Goal: Task Accomplishment & Management: Manage account settings

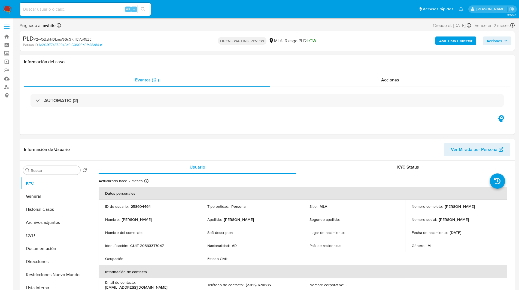
select select "10"
click at [9, 7] on img at bounding box center [7, 9] width 9 height 9
click at [169, 45] on div "Person ID 1e263f77c872045c0150966b6fe38d84" at bounding box center [103, 45] width 161 height 5
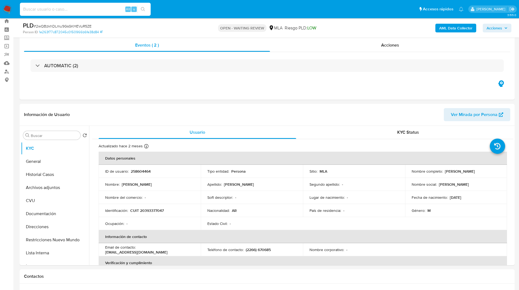
click at [61, 10] on input at bounding box center [85, 9] width 131 height 7
paste input "2wQBzkhDLmu9GsGKHEVuR5ZE"
type input "2wQBzkhDLmu9GsGKHEVuR5ZE"
click at [138, 171] on p "258604464" at bounding box center [141, 171] width 20 height 5
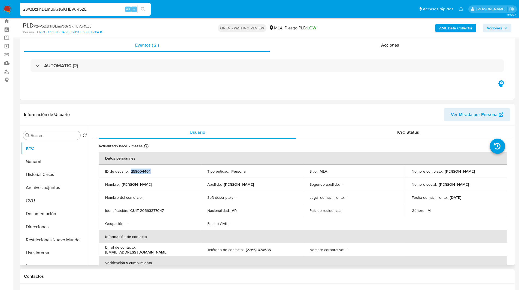
copy p "258604464"
click at [153, 210] on p "CUIT 20393377047" at bounding box center [147, 210] width 34 height 5
copy p "20393377047"
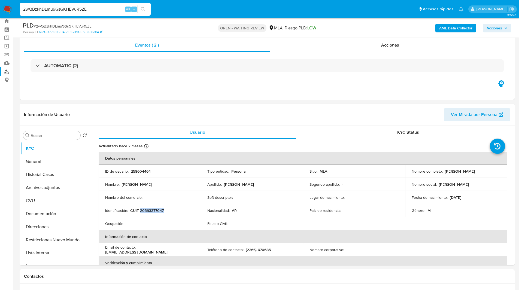
click at [6, 72] on link "Buscador de personas" at bounding box center [32, 71] width 65 height 8
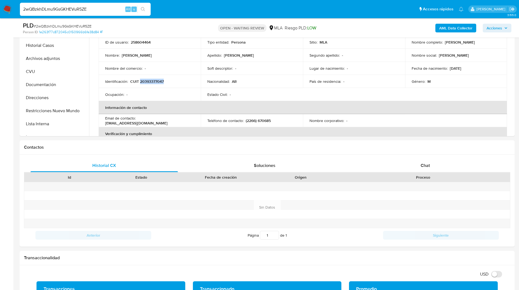
scroll to position [154, 0]
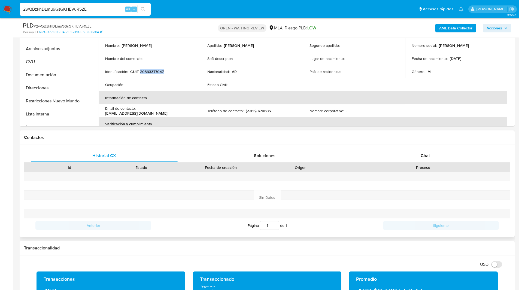
click at [423, 165] on div "Proceso" at bounding box center [423, 167] width 166 height 5
click at [417, 163] on div "Id Estado Fecha de creación Origen Proceso" at bounding box center [267, 168] width 486 height 10
click at [413, 160] on div "Chat" at bounding box center [424, 155] width 147 height 13
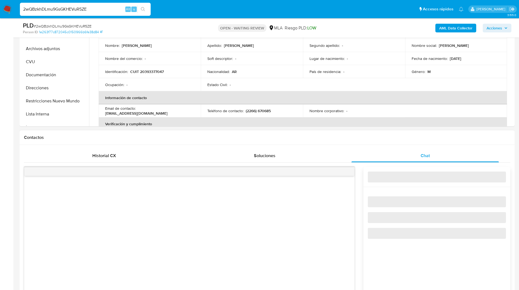
click at [349, 135] on h1 "Contactos" at bounding box center [267, 137] width 486 height 5
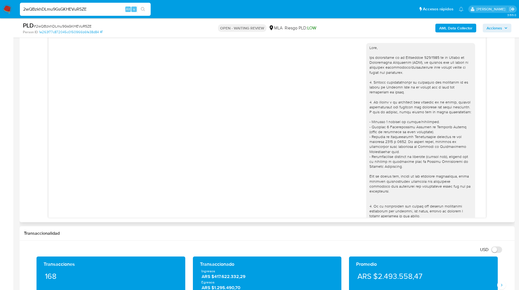
scroll to position [173, 0]
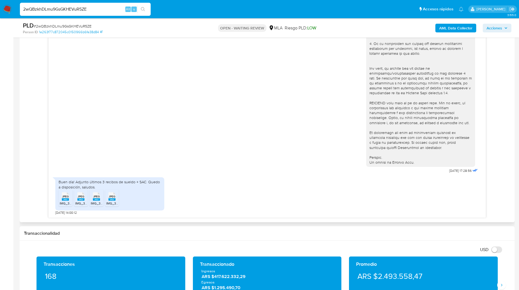
click at [66, 198] on span "JPEG" at bounding box center [65, 197] width 7 height 4
click at [79, 198] on span "JPEG" at bounding box center [81, 197] width 7 height 4
click at [94, 199] on rect at bounding box center [96, 199] width 7 height 2
drag, startPoint x: 104, startPoint y: 199, endPoint x: 113, endPoint y: 199, distance: 8.5
click at [113, 199] on ul "JPEG JPEG IMG_3139.jpeg JPEG JPEG IMG_3137.jpeg JPEG JPEG IMG_3138.jpeg JPEG JP…" at bounding box center [110, 199] width 102 height 19
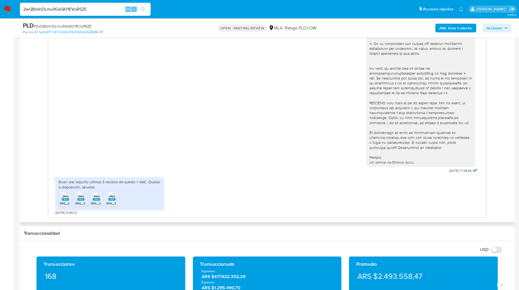
click at [114, 195] on span "JPEG" at bounding box center [112, 197] width 7 height 4
click at [298, 130] on div "18/08/2025 17:28:56" at bounding box center [267, 26] width 424 height 298
click at [366, 120] on div at bounding box center [420, 23] width 109 height 287
click at [66, 200] on rect at bounding box center [65, 199] width 7 height 2
click at [81, 198] on span "JPEG" at bounding box center [81, 197] width 7 height 4
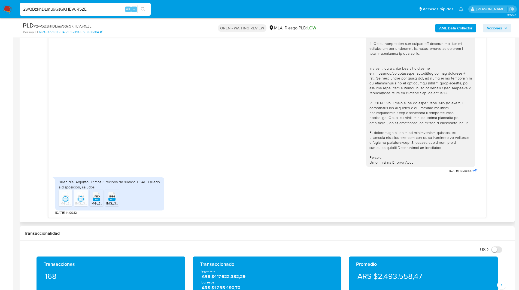
click at [95, 197] on span "JPEG" at bounding box center [96, 197] width 7 height 4
click at [115, 199] on rect at bounding box center [111, 199] width 7 height 2
click at [326, 9] on ul "Pausado Ver notificaciones 2wQBzkhDLmu9GsGKHEVuR5ZE Alt s Accesos rápidos Presi…" at bounding box center [241, 9] width 449 height 14
click at [56, 9] on input "2wQBzkhDLmu9GsGKHEVuR5ZE" at bounding box center [85, 9] width 131 height 7
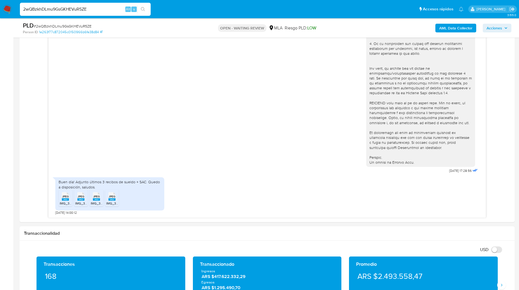
click at [7, 9] on img at bounding box center [7, 9] width 9 height 9
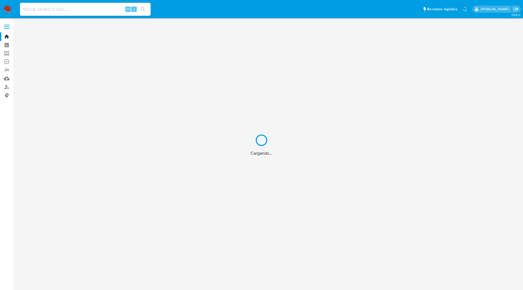
click at [55, 10] on div "Cargando..." at bounding box center [261, 145] width 523 height 290
click at [47, 8] on div "Cargando..." at bounding box center [261, 145] width 523 height 290
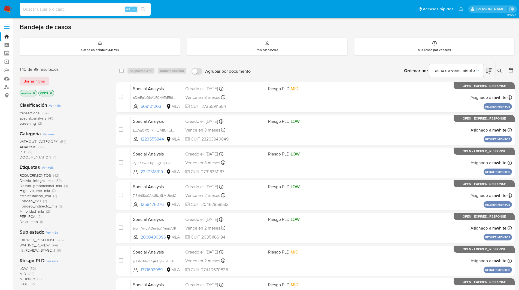
click at [58, 9] on input at bounding box center [85, 9] width 131 height 7
paste input "U5jRYWsYpD9QhkbsiqOxmXuq"
type input "U5jRYWsYpD9QhkbsiqOxmXuq"
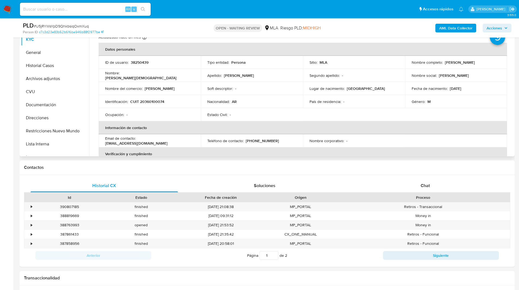
scroll to position [125, 0]
select select "10"
click at [420, 183] on div "Chat" at bounding box center [424, 185] width 147 height 13
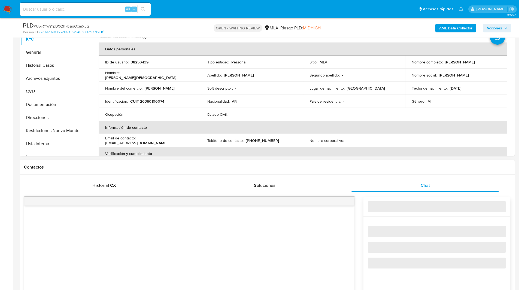
click at [387, 169] on h1 "Contactos" at bounding box center [267, 167] width 486 height 5
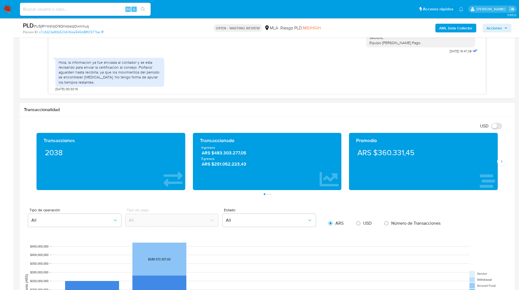
scroll to position [418, 0]
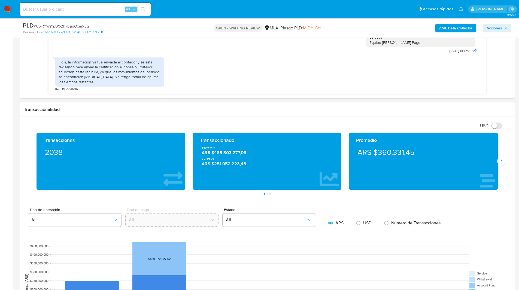
click at [182, 116] on div "Transaccionalidad" at bounding box center [267, 109] width 495 height 14
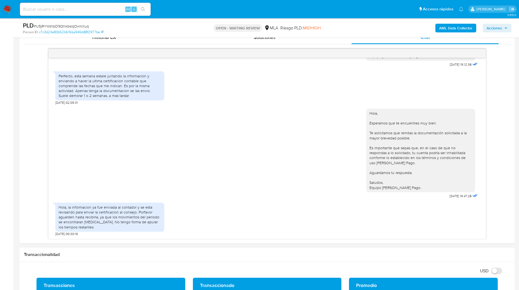
scroll to position [272, 0]
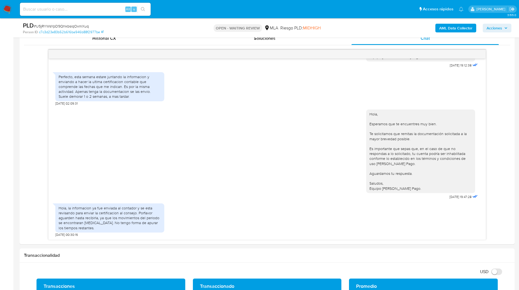
click at [61, 26] on span "# U5jRYWsYpD9QhkbsiqOxmXuq" at bounding box center [61, 25] width 55 height 5
copy span "U5jRYWsYpD9QhkbsiqOxmXuq"
click at [8, 6] on img at bounding box center [7, 9] width 9 height 9
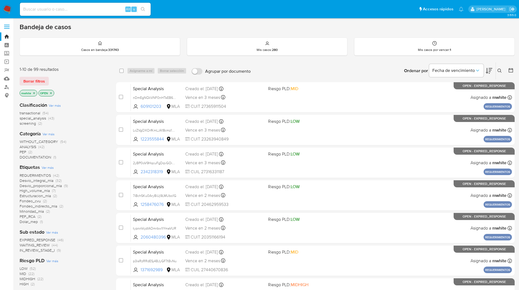
click at [499, 69] on icon at bounding box center [499, 71] width 4 height 4
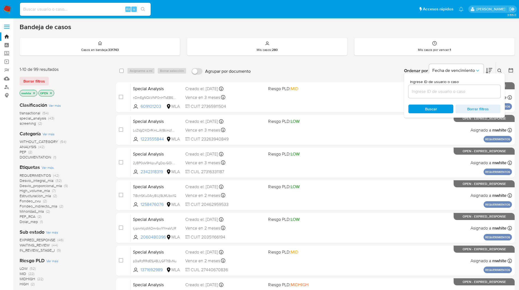
click at [451, 85] on div at bounding box center [454, 91] width 92 height 13
click at [442, 94] on input at bounding box center [454, 91] width 92 height 7
paste input "U5jRYWsYpD9QhkbsiqOxmXuq"
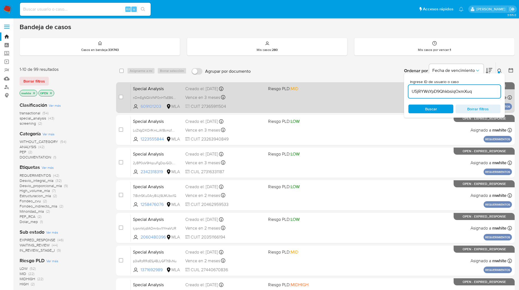
type input "U5jRYWsYpD9QhkbsiqOxmXuq"
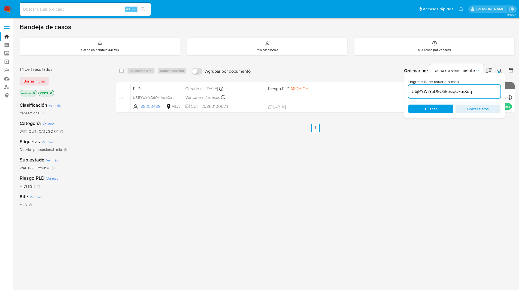
click at [122, 68] on div "select-all-cases-checkbox" at bounding box center [121, 70] width 4 height 5
click at [142, 67] on div "select-all-cases-checkbox Asignarme a mí Borrar selección Agrupar por documento…" at bounding box center [315, 70] width 399 height 17
click at [121, 71] on input "checkbox" at bounding box center [121, 71] width 4 height 4
checkbox input "true"
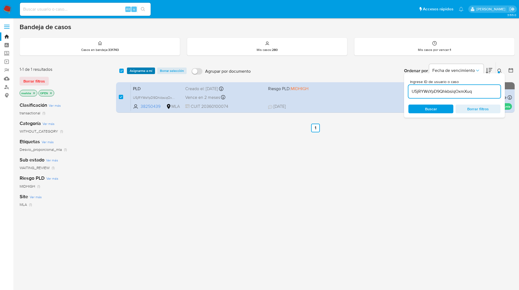
click at [141, 69] on span "Asignarme a mí" at bounding box center [141, 70] width 23 height 5
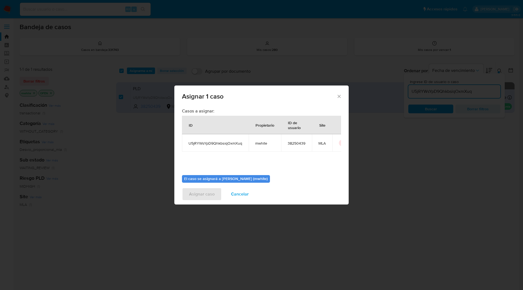
click at [261, 142] on span "mwhite" at bounding box center [264, 143] width 19 height 5
copy span "mwhite"
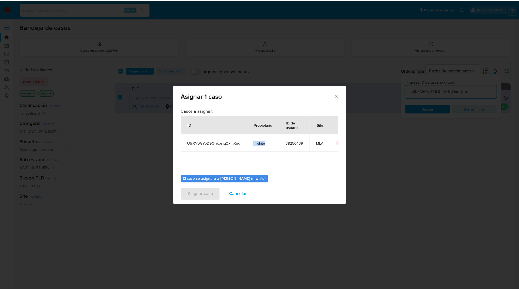
scroll to position [28, 0]
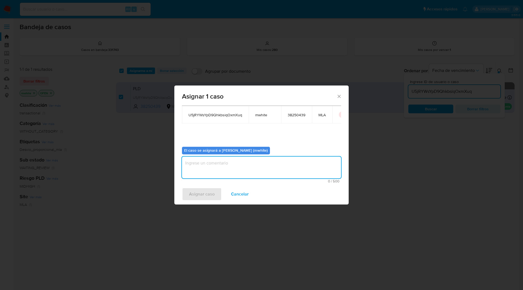
click at [210, 171] on textarea "assign-modal" at bounding box center [261, 168] width 159 height 22
paste textarea "mwhite"
type textarea "mwhite"
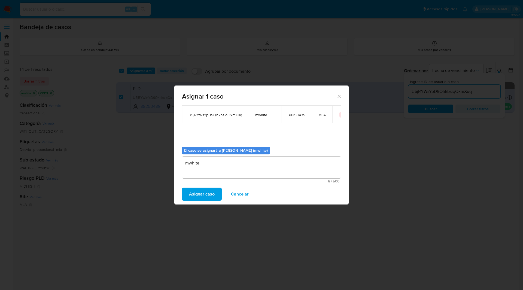
click at [201, 190] on span "Asignar caso" at bounding box center [202, 194] width 26 height 12
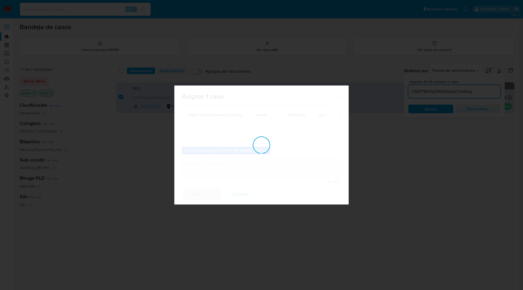
checkbox input "false"
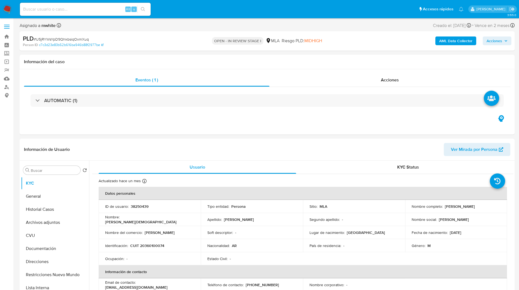
select select "10"
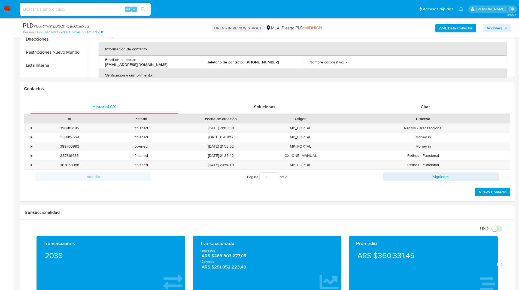
scroll to position [224, 0]
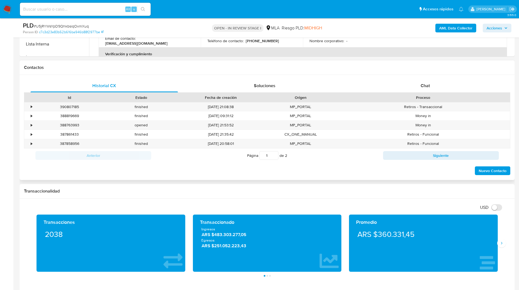
click at [430, 75] on div "Historial CX Soluciones Chat Id Estado Fecha de creación Origen Proceso • 39080…" at bounding box center [267, 127] width 495 height 105
click at [428, 78] on div "Historial CX Soluciones Chat Id Estado Fecha de creación Origen Proceso • 39080…" at bounding box center [267, 127] width 495 height 105
click at [423, 81] on div "Chat" at bounding box center [424, 85] width 147 height 13
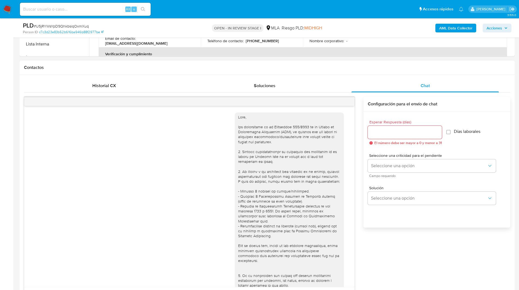
scroll to position [644, 0]
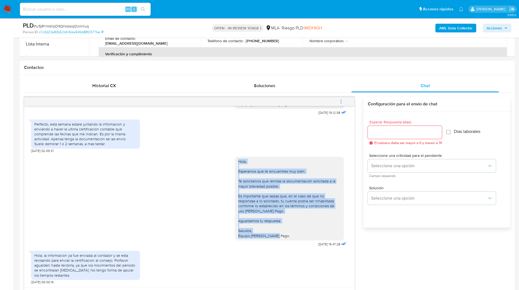
drag, startPoint x: 279, startPoint y: 235, endPoint x: 231, endPoint y: 158, distance: 90.9
click at [235, 158] on div "Hola, Esperamos que te encuentres muy bien. Te solicitamos que remitas la docum…" at bounding box center [289, 199] width 109 height 84
copy div "Hola, Esperamos que te encuentres muy bien. Te solicitamos que remitas la docum…"
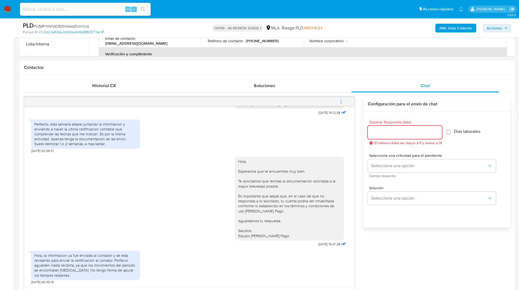
click at [384, 134] on input "Esperar Respuesta (días)" at bounding box center [405, 132] width 74 height 7
type input "1"
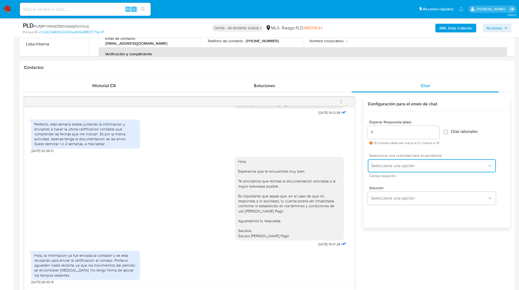
click at [386, 163] on span "Seleccione una opción" at bounding box center [429, 165] width 116 height 5
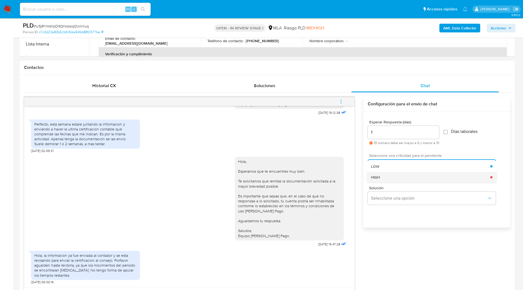
click at [386, 176] on div "HIGH" at bounding box center [430, 177] width 119 height 11
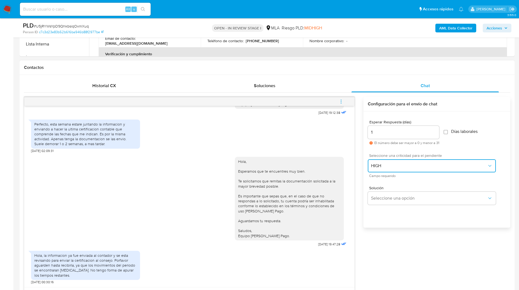
scroll to position [298, 0]
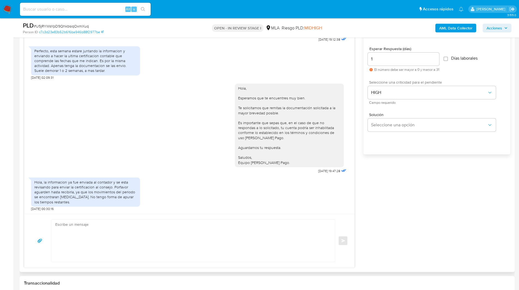
click at [238, 247] on textarea at bounding box center [191, 241] width 273 height 42
paste textarea "Hola, Esperamos que te encuentres muy bien. Te solicitamos que remitas la docum…"
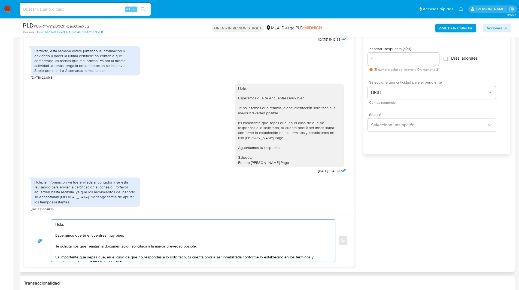
scroll to position [18, 0]
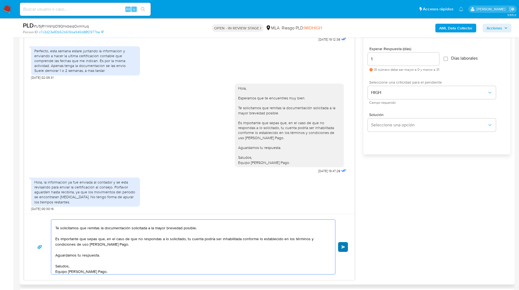
type textarea "Hola, Esperamos que te encuentres muy bien. Te solicitamos que remitas la docum…"
click at [347, 244] on button "Enviar" at bounding box center [343, 247] width 10 height 10
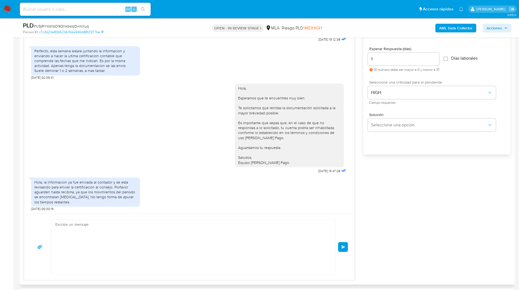
scroll to position [0, 0]
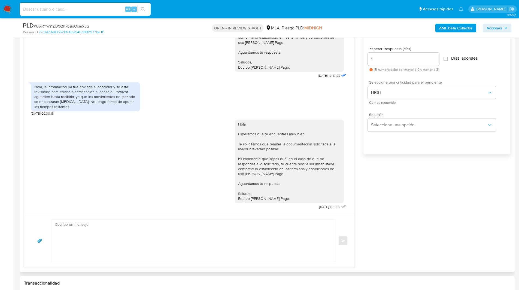
click at [352, 248] on div "Enviar" at bounding box center [189, 241] width 330 height 54
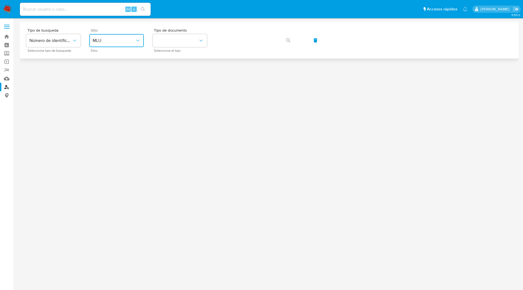
click at [123, 44] on button "MLU" at bounding box center [116, 40] width 54 height 13
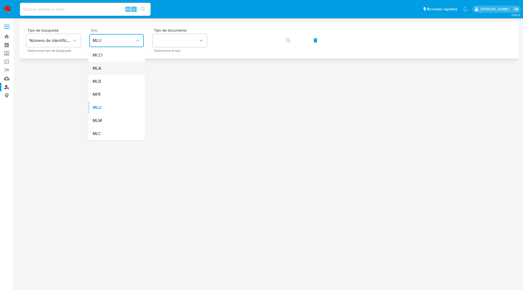
click at [98, 69] on span "MLA" at bounding box center [97, 68] width 9 height 5
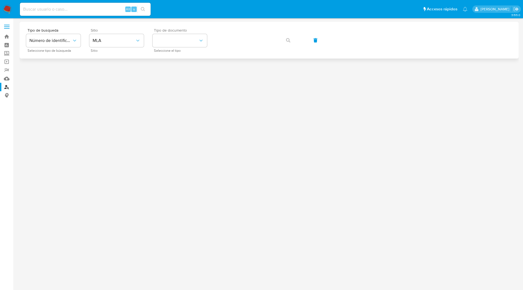
click at [163, 49] on span "Seleccione el tipo" at bounding box center [181, 50] width 54 height 3
click at [190, 38] on button "identificationType" at bounding box center [180, 40] width 54 height 13
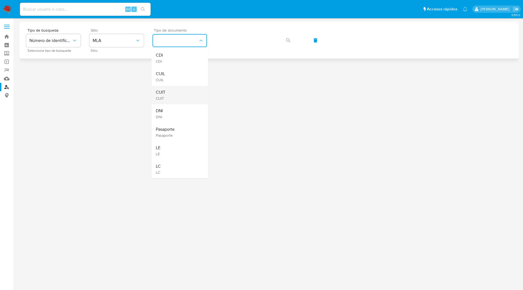
click at [172, 88] on div "CUIT CUIT" at bounding box center [178, 95] width 45 height 19
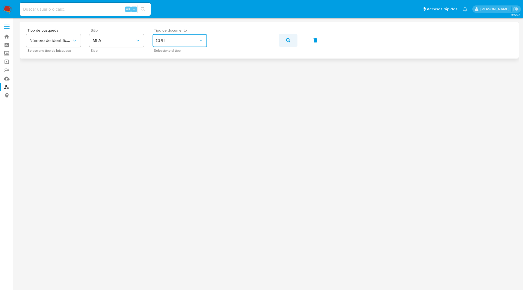
click at [287, 40] on icon "button" at bounding box center [288, 40] width 4 height 4
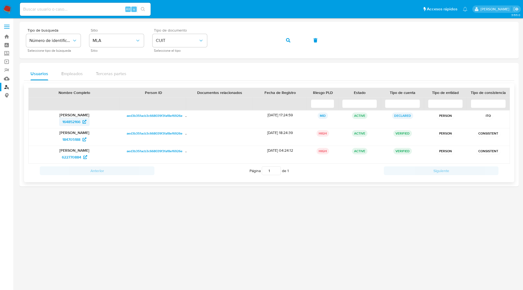
click at [61, 123] on link "164852166" at bounding box center [74, 121] width 31 height 9
click at [73, 138] on span "184705188" at bounding box center [71, 139] width 18 height 9
click at [76, 158] on span "622770884" at bounding box center [71, 157] width 19 height 9
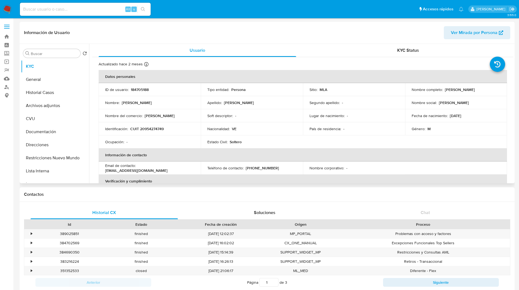
select select "10"
click at [40, 95] on button "Historial Casos" at bounding box center [53, 92] width 64 height 13
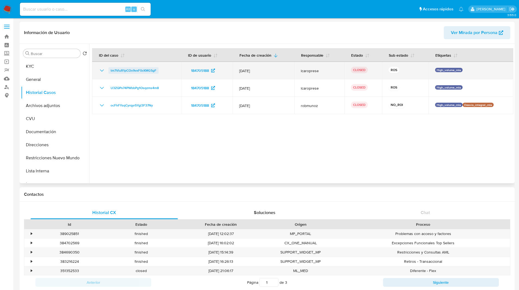
click at [118, 71] on span "tm7VluR1pCOo9vxF0cKMG5gF" at bounding box center [134, 70] width 46 height 7
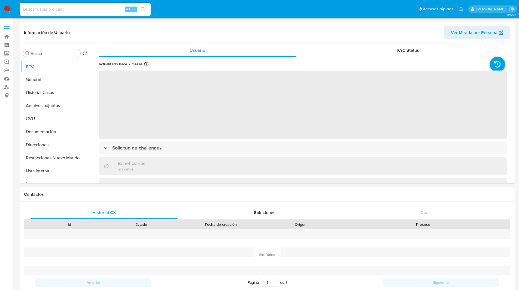
select select "10"
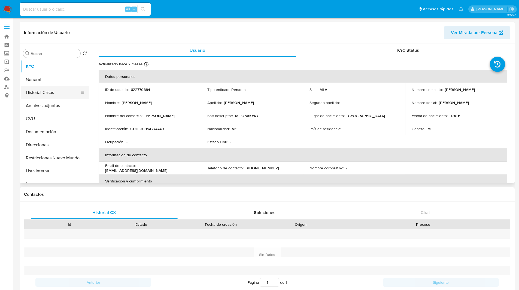
click at [47, 93] on button "Historial Casos" at bounding box center [53, 92] width 64 height 13
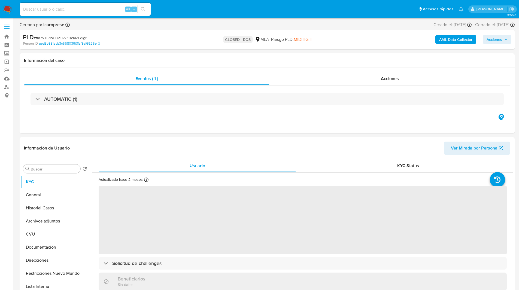
select select "10"
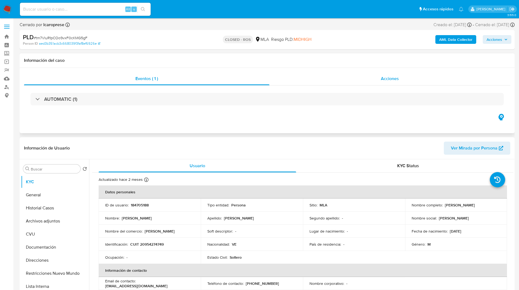
click at [371, 76] on div "Acciones" at bounding box center [389, 78] width 241 height 13
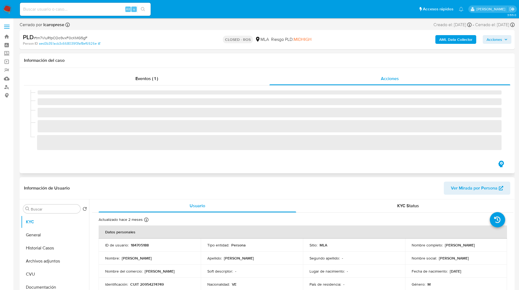
click at [279, 55] on div "Información del caso" at bounding box center [267, 60] width 495 height 14
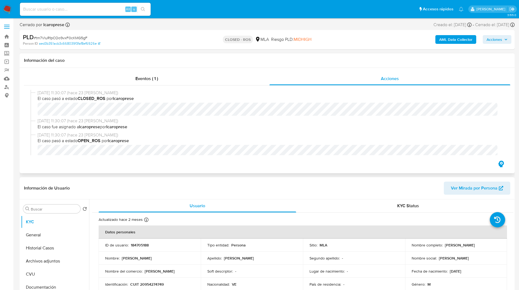
scroll to position [9, 0]
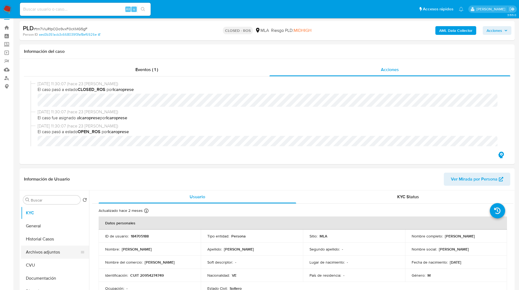
click at [41, 247] on button "Archivos adjuntos" at bounding box center [53, 252] width 64 height 13
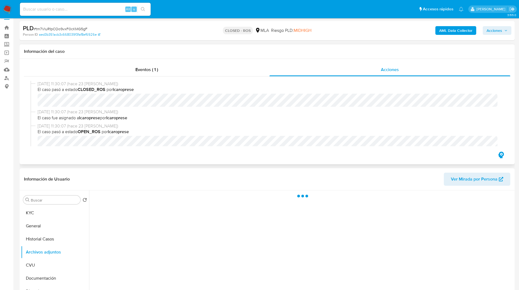
click at [109, 164] on div "Eventos ( 1 ) Acciones 29/07/2025 11:30:07 (hace 23 días) El caso pasó a estado…" at bounding box center [267, 111] width 495 height 105
click at [115, 171] on div "Información de Usuario Ver Mirada por Persona" at bounding box center [267, 179] width 495 height 22
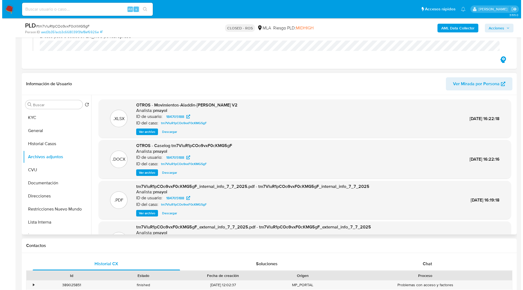
scroll to position [85, 0]
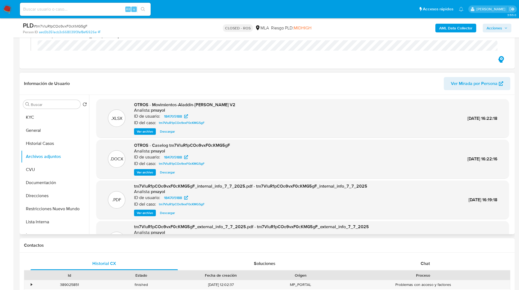
click at [145, 171] on span "Ver archivo" at bounding box center [145, 172] width 16 height 5
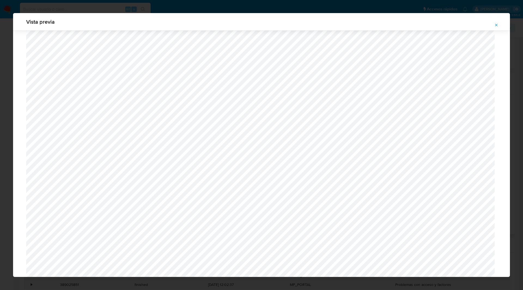
scroll to position [490, 0]
click at [497, 25] on icon "Attachment preview" at bounding box center [496, 25] width 4 height 4
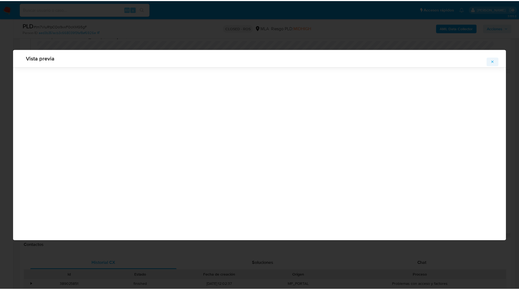
scroll to position [0, 0]
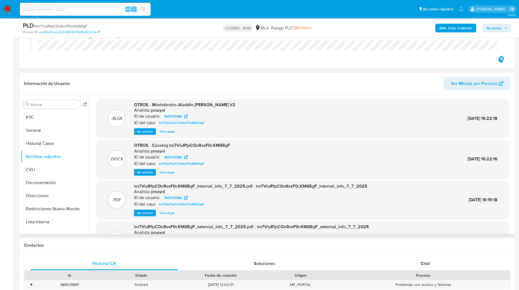
click at [330, 2] on ul "Pausado Ver notificaciones Alt s Accesos rápidos Presiona las siguientes teclas…" at bounding box center [241, 9] width 449 height 14
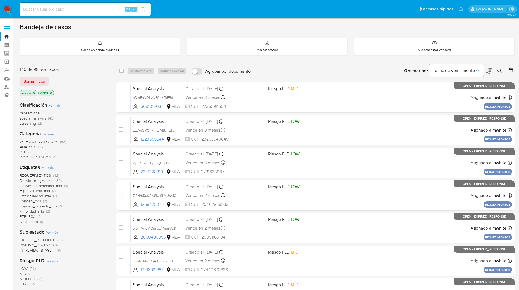
click at [348, 31] on div "Bandeja de casos Casos en bandeja : 331743 Mis casos : 280 Mis casos por vencer…" at bounding box center [267, 225] width 495 height 404
click at [499, 69] on icon at bounding box center [499, 71] width 4 height 4
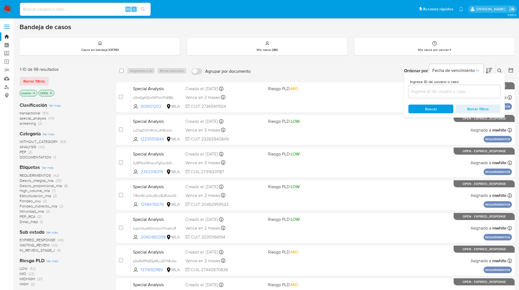
click at [422, 92] on input at bounding box center [454, 91] width 92 height 7
type input "2wQBzkhDLmu9GsGKHEVuR5ZE"
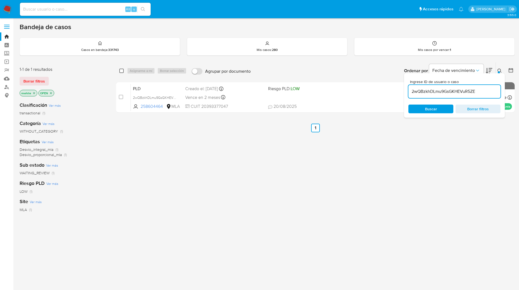
click at [121, 72] on input "checkbox" at bounding box center [121, 71] width 4 height 4
checkbox input "true"
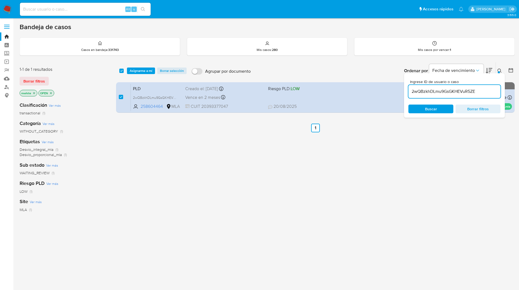
click at [139, 75] on div "select-all-cases-checkbox Asignarme a mí Borrar selección Agrupar por documento…" at bounding box center [315, 70] width 399 height 17
click at [150, 69] on span "Asignarme a mí" at bounding box center [141, 70] width 23 height 5
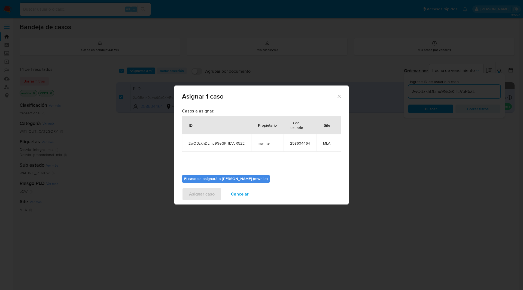
click at [264, 142] on span "mwhite" at bounding box center [267, 143] width 19 height 5
copy span "mwhite"
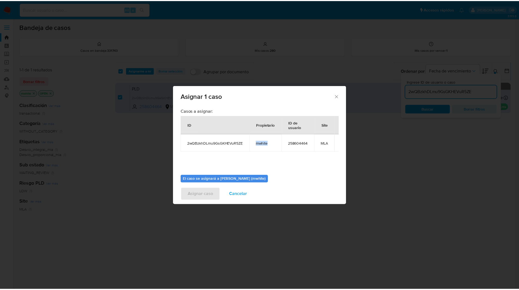
scroll to position [28, 0]
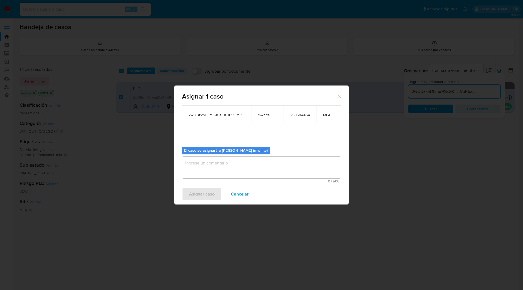
click at [231, 162] on textarea "assign-modal" at bounding box center [261, 168] width 159 height 22
paste textarea "mwhite"
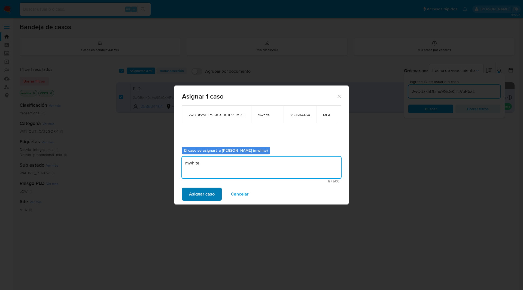
type textarea "mwhite"
click at [205, 193] on span "Asignar caso" at bounding box center [202, 194] width 26 height 12
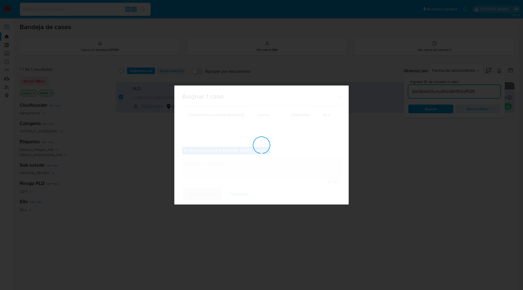
checkbox input "false"
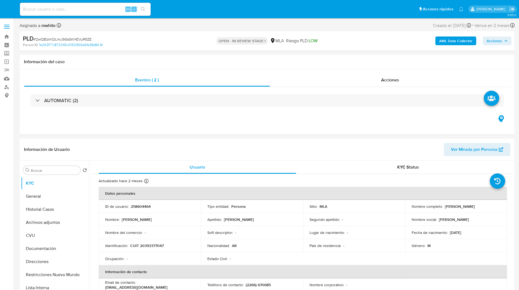
select select "10"
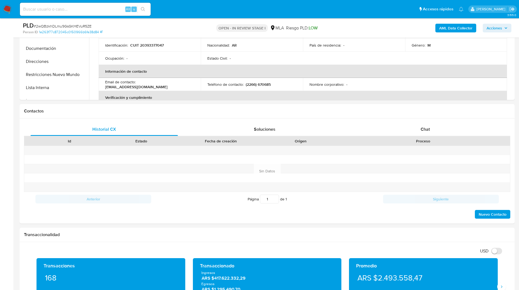
scroll to position [181, 0]
click at [425, 135] on div "Chat" at bounding box center [424, 129] width 147 height 13
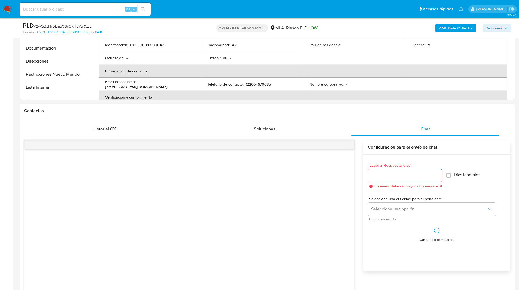
click at [329, 112] on h1 "Contactos" at bounding box center [267, 110] width 486 height 5
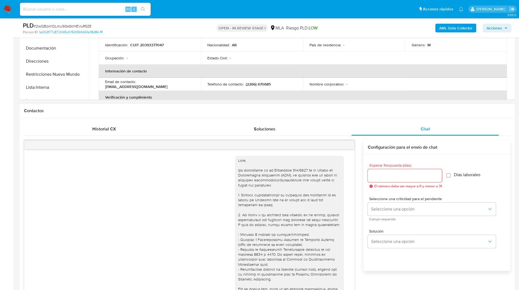
scroll to position [254, 0]
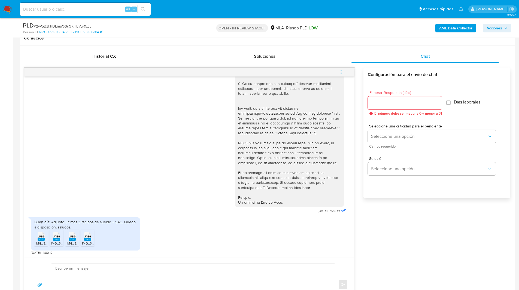
click at [339, 73] on icon "menu-action" at bounding box center [341, 72] width 5 height 5
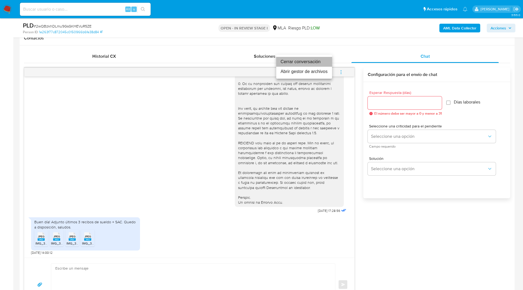
click at [300, 62] on li "Cerrar conversación" at bounding box center [304, 62] width 56 height 10
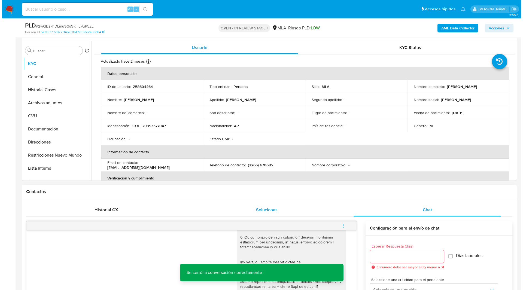
scroll to position [0, 0]
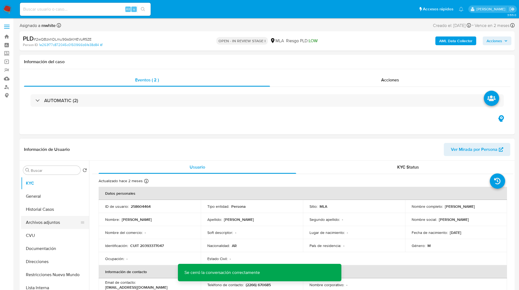
click at [44, 220] on button "Archivos adjuntos" at bounding box center [53, 222] width 64 height 13
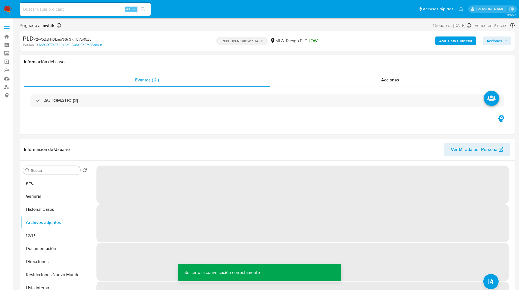
click at [451, 41] on b "AML Data Collector" at bounding box center [455, 41] width 33 height 9
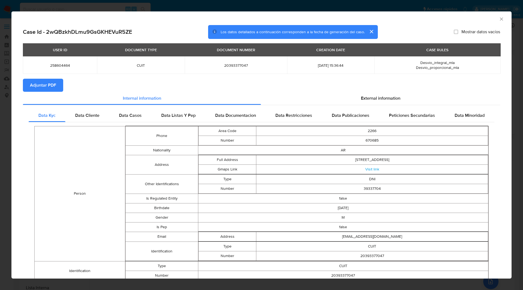
click at [58, 80] on button "Adjuntar PDF" at bounding box center [43, 85] width 40 height 13
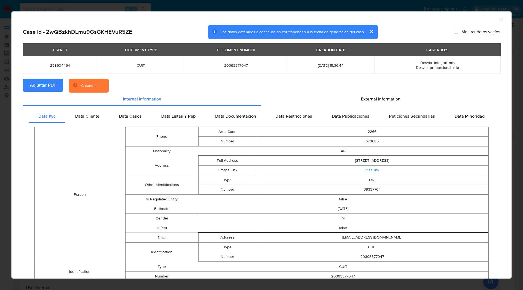
click at [146, 81] on section "Adjuntar PDF Creando" at bounding box center [261, 86] width 477 height 14
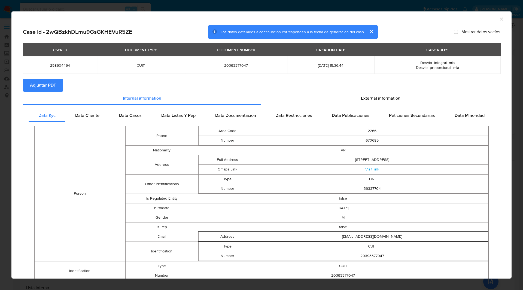
click at [499, 19] on icon "Cerrar ventana" at bounding box center [501, 18] width 5 height 5
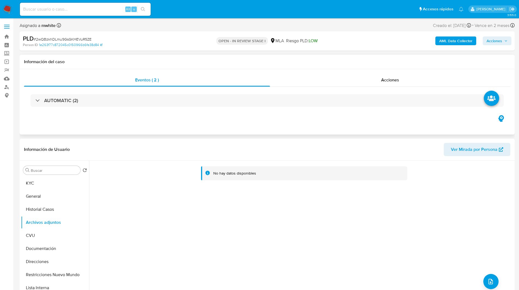
click at [352, 62] on h1 "Información del caso" at bounding box center [267, 61] width 486 height 5
click at [490, 283] on icon "upload-file" at bounding box center [490, 281] width 7 height 7
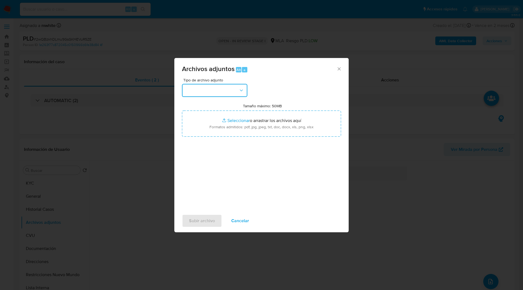
click at [222, 90] on button "button" at bounding box center [214, 90] width 65 height 13
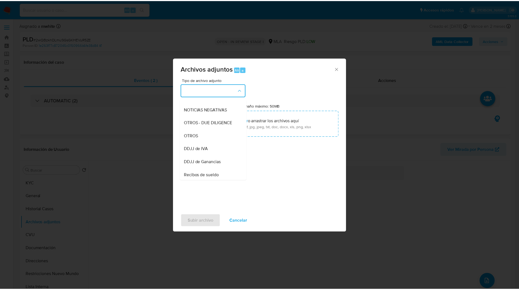
scroll to position [74, 0]
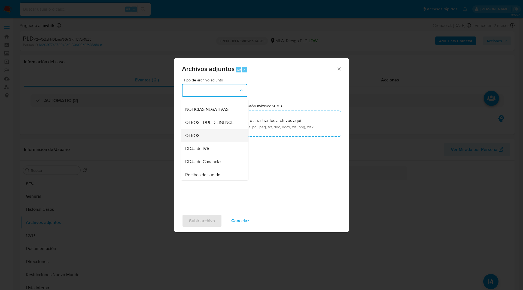
click at [201, 142] on div "OTROS" at bounding box center [213, 135] width 56 height 13
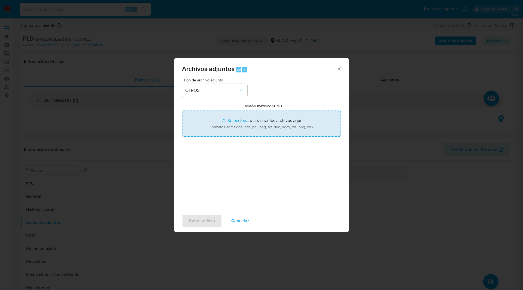
type input "C:\fakepath\Caselog 2wQBzkhDLmu9GsGKHEVuR5ZE_2025_08_19_08_19_06.docx"
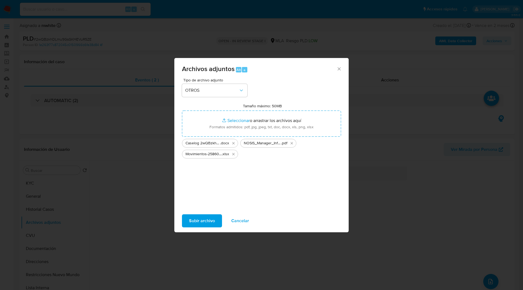
click at [206, 220] on span "Subir archivo" at bounding box center [202, 221] width 26 height 12
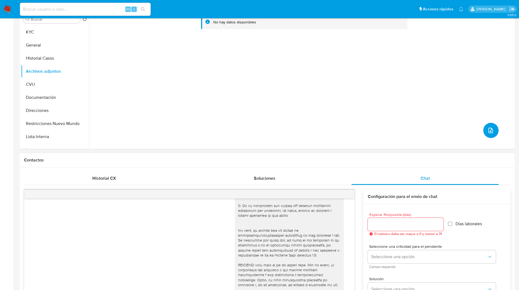
scroll to position [0, 0]
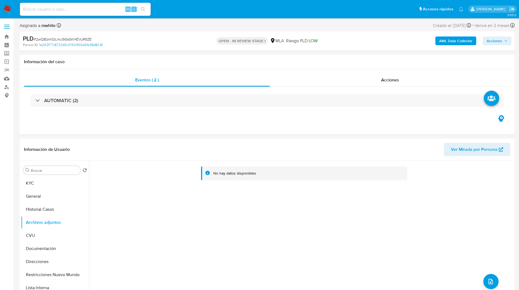
click at [492, 37] on span "Acciones" at bounding box center [495, 41] width 16 height 9
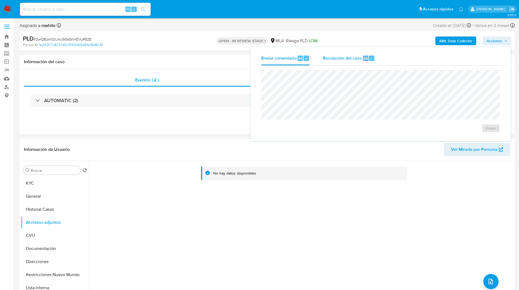
click at [362, 60] on div "Resolución del caso Alt r" at bounding box center [349, 58] width 52 height 14
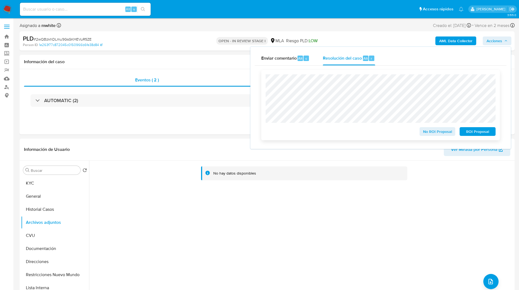
click at [431, 132] on span "No ROI Proposal" at bounding box center [437, 132] width 28 height 8
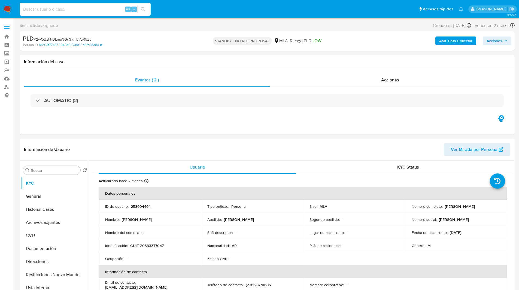
click at [104, 12] on input at bounding box center [85, 9] width 131 height 7
select select "10"
paste input "KMGNbOoEZBXMPG0I4g9qoRoN"
type input "KMGNbOoEZBXMPG0I4g9qoRoN"
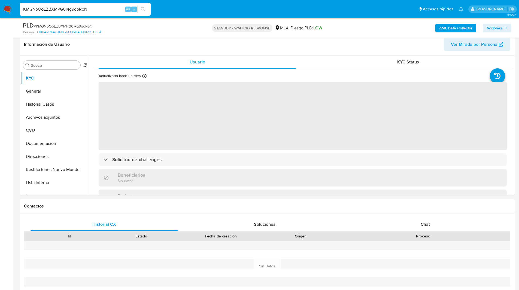
scroll to position [86, 0]
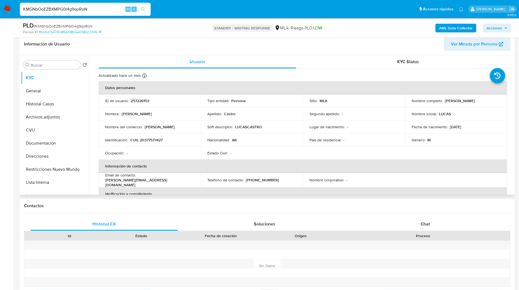
select select "10"
click at [138, 102] on p "257226153" at bounding box center [140, 100] width 19 height 5
copy p "257226153"
click at [150, 138] on p "CUIL 20377577427" at bounding box center [146, 140] width 32 height 5
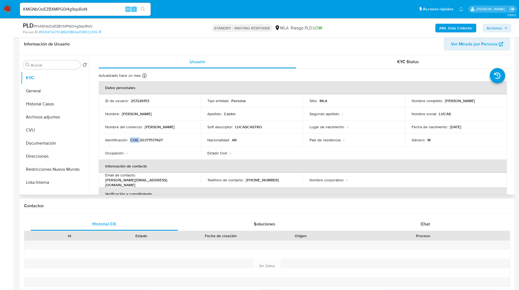
click at [150, 138] on p "CUIL 20377577427" at bounding box center [146, 140] width 32 height 5
copy p "CUIL"
click at [149, 138] on p "CUIL 20377577427" at bounding box center [146, 140] width 32 height 5
copy p "20377577427"
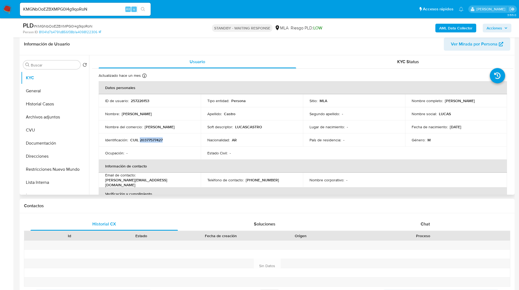
click at [158, 139] on p "CUIL 20377577427" at bounding box center [146, 140] width 32 height 5
click at [98, 7] on input "KMGNbOoEZBXMPG0I4g9qoRoN" at bounding box center [85, 9] width 131 height 7
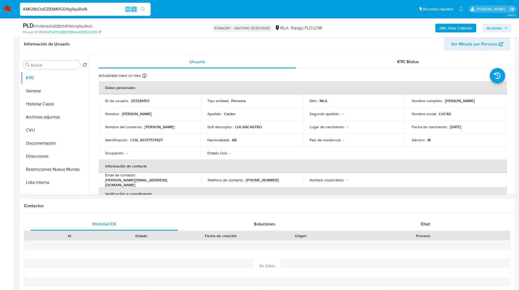
paste input "yJzNUuN9byszxt65pDYeIBae"
type input "yJzNUuN9byszxt65pDYeIBae"
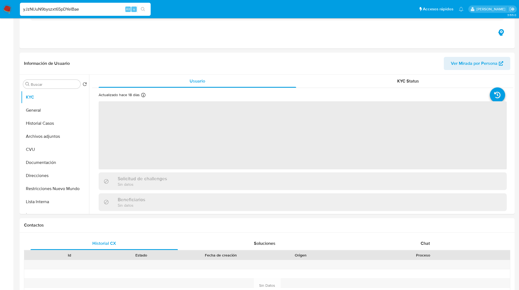
select select "10"
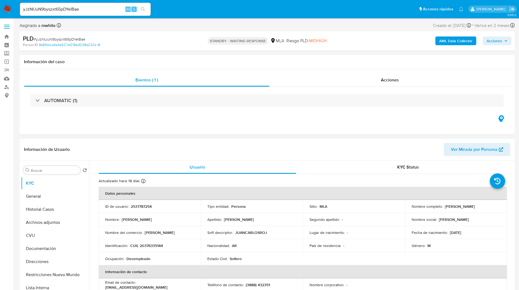
click at [152, 246] on p "CUIL 20376335144" at bounding box center [146, 245] width 33 height 5
copy p "20376335144"
click at [309, 128] on div "Eventos ( 1 ) Acciones AUTOMATIC (1)" at bounding box center [267, 101] width 495 height 65
click at [272, 119] on div "Eventos ( 1 ) Acciones AUTOMATIC (1)" at bounding box center [267, 101] width 495 height 65
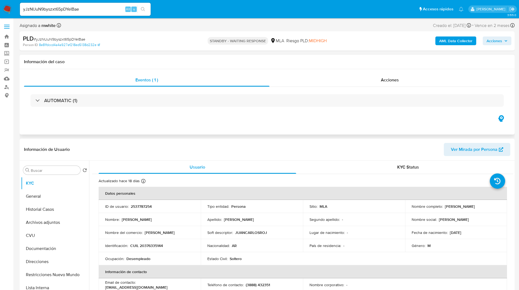
click at [233, 118] on div "Eventos ( 1 ) Acciones AUTOMATIC (1)" at bounding box center [267, 101] width 495 height 65
click at [200, 45] on div "STANDBY - WAITING RESPONSE MLA Riesgo PLD: MIDHIGH" at bounding box center [266, 41] width 161 height 13
click at [294, 50] on div "PLD # yJzNUuN9byszxt65pDYeIBae Person ID 8e81fdccd4a4a927ef218ed5138d232e STAND…" at bounding box center [267, 40] width 495 height 19
click at [297, 47] on div "PLD # yJzNUuN9byszxt65pDYeIBae Person ID 8e81fdccd4a4a927ef218ed5138d232e STAND…" at bounding box center [267, 40] width 495 height 19
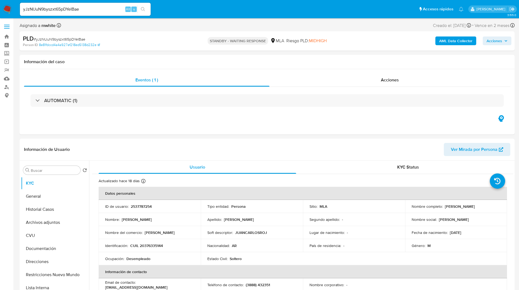
click at [60, 9] on input "yJzNUuN9byszxt65pDYeIBae" at bounding box center [85, 9] width 131 height 7
paste input "F43b1SK3tPrZo0CYxaAQI54D"
type input "F43b1SK3tPrZo0CYxaAQI54D"
select select "10"
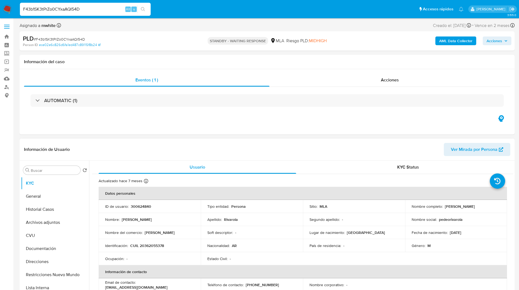
click at [153, 245] on p "CUIL 20362055378" at bounding box center [147, 245] width 34 height 5
copy p "20362055378"
click at [232, 123] on div "Eventos ( 1 ) Acciones AUTOMATIC (1)" at bounding box center [267, 101] width 495 height 65
click at [319, 130] on div "Eventos ( 1 ) Acciones AUTOMATIC (1)" at bounding box center [267, 101] width 495 height 65
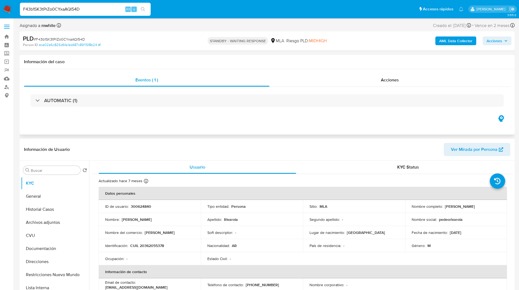
click at [310, 122] on div "Eventos ( 1 ) Acciones AUTOMATIC (1)" at bounding box center [267, 101] width 495 height 65
click at [307, 55] on div "Información del caso" at bounding box center [267, 62] width 495 height 14
click at [5, 85] on link "Buscador de personas" at bounding box center [32, 87] width 65 height 8
click at [69, 11] on input "F43b1SK3tPrZo0CYxaAQI54D" at bounding box center [85, 9] width 131 height 7
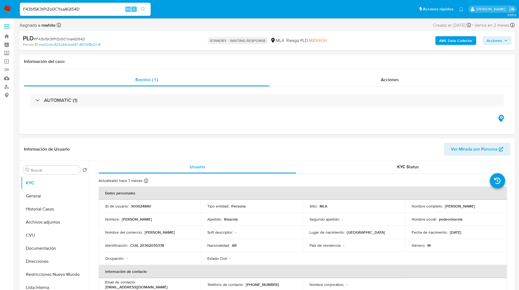
click at [69, 11] on input "F43b1SK3tPrZo0CYxaAQI54D" at bounding box center [85, 9] width 131 height 7
paste input "QoEu8VKMO4Hi2lzeKg6N4qzB"
type input "QoEu8VKMO4Hi2lzeKg6N4qzB"
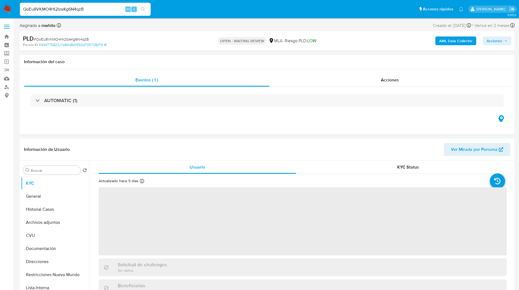
select select "10"
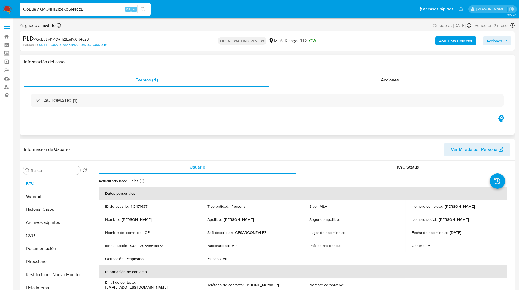
click at [142, 87] on div "AUTOMATIC (1)" at bounding box center [267, 100] width 486 height 27
click at [151, 248] on p "CUIT 20345518372" at bounding box center [146, 245] width 33 height 5
copy p "20345518372"
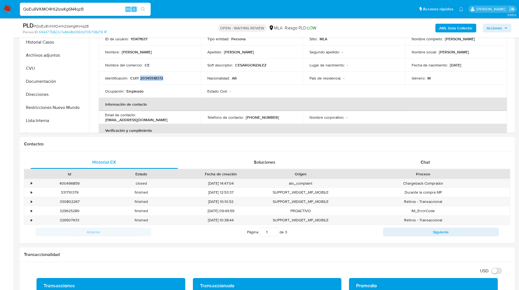
scroll to position [157, 0]
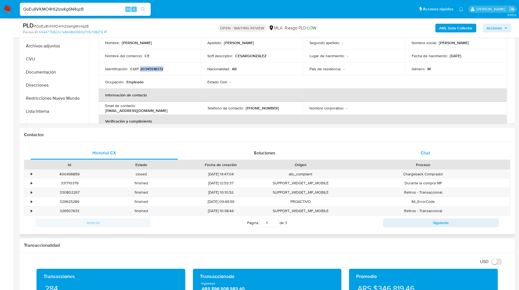
click at [419, 148] on div "Chat" at bounding box center [424, 153] width 147 height 13
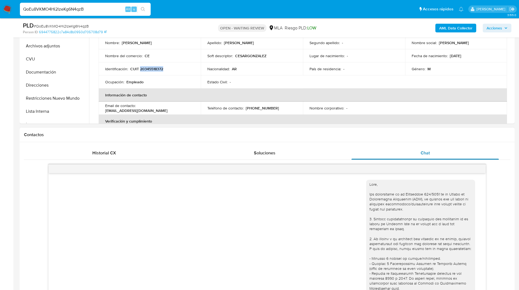
scroll to position [523, 0]
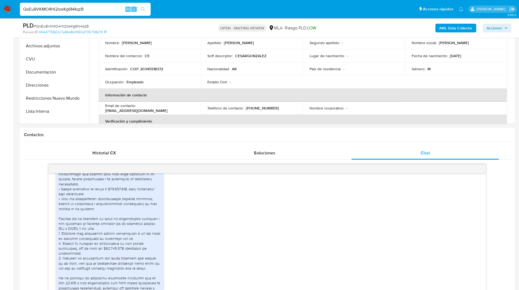
click at [368, 135] on h1 "Contactos" at bounding box center [267, 134] width 486 height 5
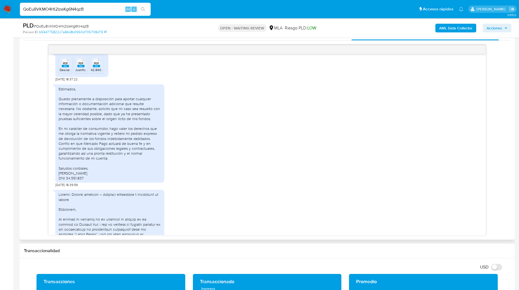
scroll to position [277, 0]
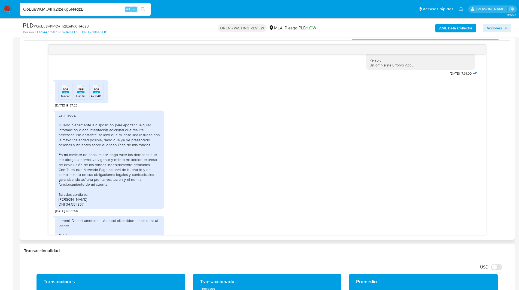
click at [67, 93] on rect at bounding box center [65, 92] width 7 height 2
click at [79, 93] on rect at bounding box center [80, 92] width 7 height 2
click at [69, 93] on icon at bounding box center [65, 89] width 7 height 8
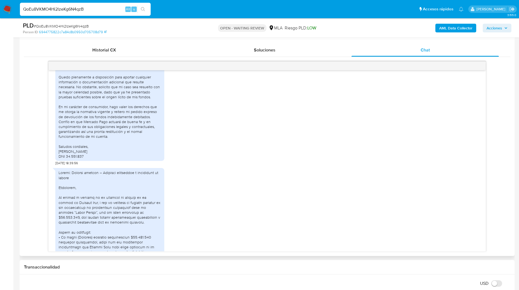
scroll to position [341, 0]
click at [281, 21] on div "PLD # QoEu8VKMO4Hi2lzeKg6N4qzB Person ID 6944775822c7a84c8b0950d705708d79 OPEN …" at bounding box center [267, 27] width 495 height 19
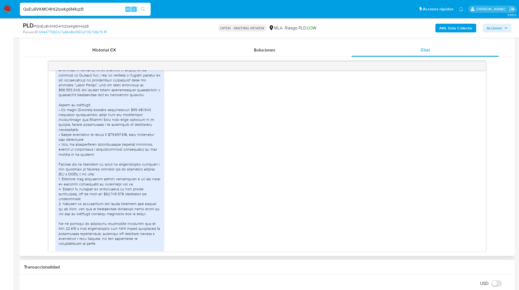
scroll to position [469, 0]
click at [307, 200] on div "18/08/2025 18:58:10" at bounding box center [267, 167] width 424 height 259
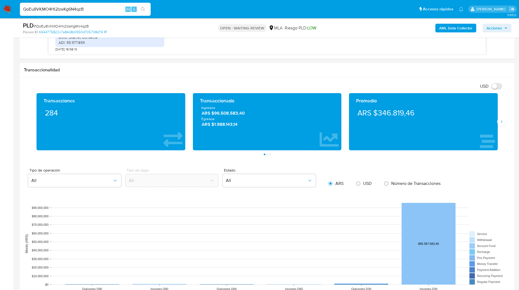
scroll to position [458, 0]
click at [502, 125] on button "Siguiente" at bounding box center [501, 121] width 9 height 9
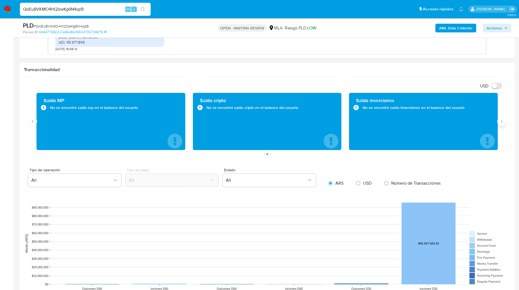
click at [503, 123] on icon "Siguiente" at bounding box center [501, 121] width 4 height 4
click at [30, 122] on button "Anterior" at bounding box center [32, 121] width 9 height 9
click at [33, 123] on icon "Anterior" at bounding box center [33, 121] width 4 height 4
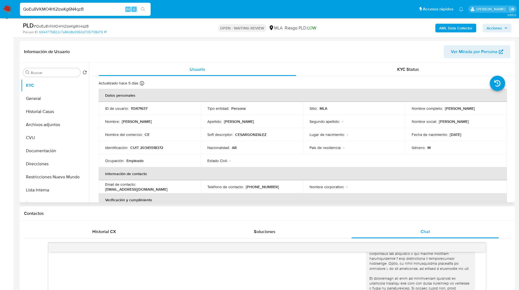
scroll to position [73, 0]
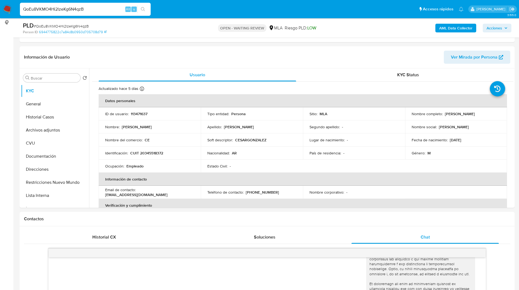
click at [175, 146] on td "Nombre del comercio : CE" at bounding box center [150, 139] width 102 height 13
click at [226, 60] on header "Información de Usuario Ver Mirada por Persona" at bounding box center [267, 57] width 486 height 13
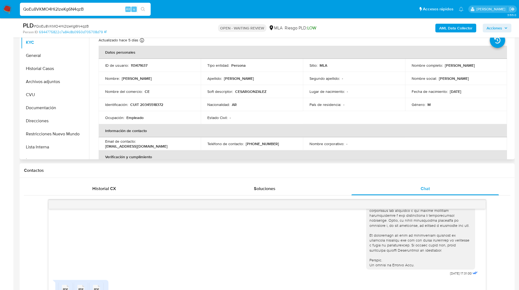
scroll to position [122, 0]
click at [371, 168] on h1 "Contactos" at bounding box center [267, 170] width 486 height 5
click at [72, 11] on input "QoEu8VKMO4Hi2lzeKg6N4qzB" at bounding box center [85, 9] width 131 height 7
click at [9, 10] on img at bounding box center [7, 9] width 9 height 9
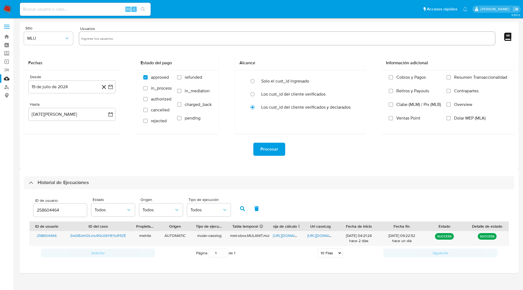
select select "10"
click at [50, 209] on input "258604464" at bounding box center [60, 210] width 53 height 7
click at [241, 213] on button "button" at bounding box center [242, 208] width 14 height 13
click at [311, 19] on main "3.155.0" at bounding box center [261, 145] width 523 height 290
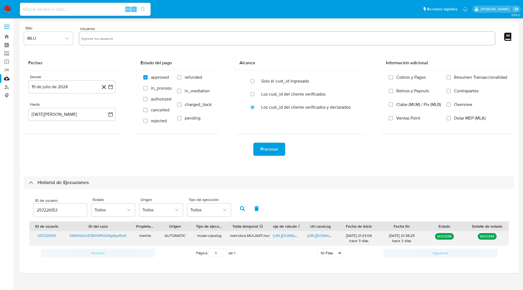
click at [280, 233] on span "[URL][DOMAIN_NAME]" at bounding box center [292, 235] width 38 height 5
click at [320, 236] on span "[URL][DOMAIN_NAME]" at bounding box center [326, 235] width 38 height 5
click at [42, 211] on input "257226153" at bounding box center [60, 210] width 53 height 7
click at [242, 208] on icon "button" at bounding box center [242, 208] width 5 height 5
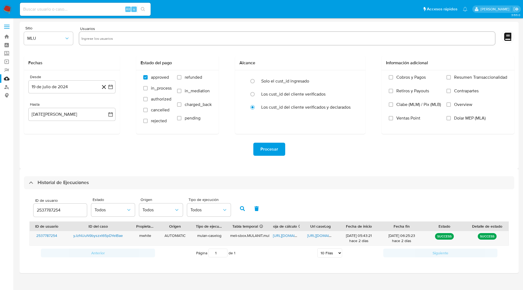
click at [324, 20] on main "3.155.0" at bounding box center [261, 145] width 523 height 290
click at [52, 208] on input "2537787254" at bounding box center [60, 210] width 53 height 7
click at [286, 233] on span "[URL][DOMAIN_NAME]" at bounding box center [292, 235] width 38 height 5
click at [316, 235] on span "[URL][DOMAIN_NAME]" at bounding box center [326, 235] width 38 height 5
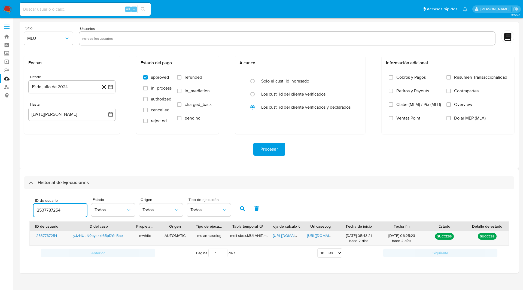
click at [45, 212] on input "2537787254" at bounding box center [60, 210] width 53 height 7
click at [241, 205] on button "button" at bounding box center [242, 208] width 14 height 13
click at [289, 23] on div "Sitio MLU Usuarios Fechas Desde 19 de julio de 2024 19-07-2024 Hasta 19 de agos…" at bounding box center [269, 95] width 499 height 147
click at [287, 235] on span "https://docs.google.com/spreadsheets/d/1RDtBLFheY-Jjpzbx7zUSozEoxb3wdEHh3dvgJz2…" at bounding box center [292, 235] width 38 height 5
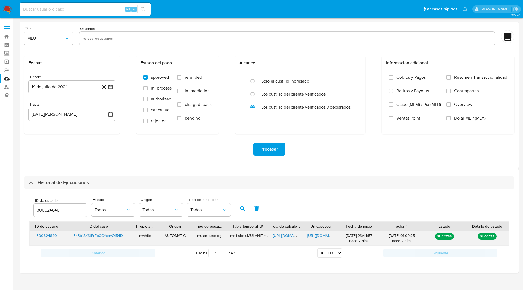
click at [322, 235] on span "https://docs.google.com/document/d/1dVkf2zq89XNbrHb6e0Nw42exk3LrHTz4Cbl9H9xcODA…" at bounding box center [326, 235] width 38 height 5
click at [47, 212] on input "300624840" at bounding box center [60, 210] width 53 height 7
click at [243, 209] on icon "button" at bounding box center [242, 208] width 5 height 5
click at [312, 10] on ul "Pausado Ver notificaciones Alt s Accesos rápidos Presiona las siguientes teclas…" at bounding box center [243, 9] width 453 height 14
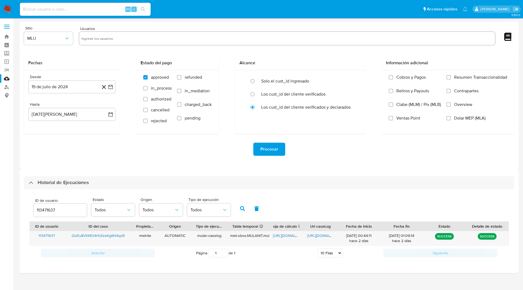
click at [45, 213] on input "113471637" at bounding box center [60, 210] width 53 height 7
click at [293, 8] on ul "Pausado Ver notificaciones Alt s Accesos rápidos Presiona las siguientes teclas…" at bounding box center [243, 9] width 453 height 14
click at [288, 235] on span "https://docs.google.com/spreadsheets/d/1KdaGWXGgfNvJ8eNPOJRLpgNQfbypgg2kwKchz0P…" at bounding box center [292, 235] width 38 height 5
click at [317, 235] on span "https://docs.google.com/document/d/1UJFQZM59dF80628v65d8fQeneVke4aEu80B-JOKxxdA…" at bounding box center [326, 235] width 38 height 5
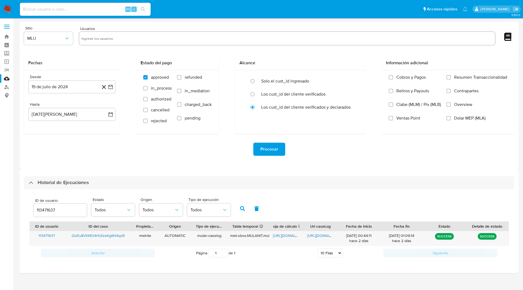
click at [53, 207] on input "113471637" at bounding box center [60, 210] width 53 height 7
click at [243, 208] on icon "button" at bounding box center [242, 208] width 5 height 5
click at [285, 235] on span "https://docs.google.com/spreadsheets/d/1NBlhEJVvyWc11X1CJi0LqOKARJkP_ue1VMper70…" at bounding box center [292, 235] width 38 height 5
click at [313, 235] on span "https://docs.google.com/document/d/1SszvXQf1r1kJ7UeuMiEjwLV2QhXA6V3tmslNiw39Nv8…" at bounding box center [326, 235] width 38 height 5
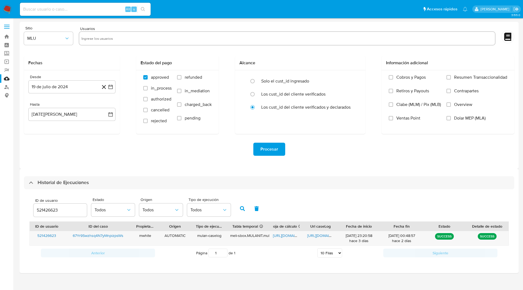
click at [296, 22] on div "Sitio MLU Usuarios Fechas Desde 19 de julio de 2024 19-07-2024 Hasta 19 de agos…" at bounding box center [269, 95] width 499 height 147
click at [45, 210] on input "521426623" at bounding box center [60, 210] width 53 height 7
paste input "190645496"
type input "190645496"
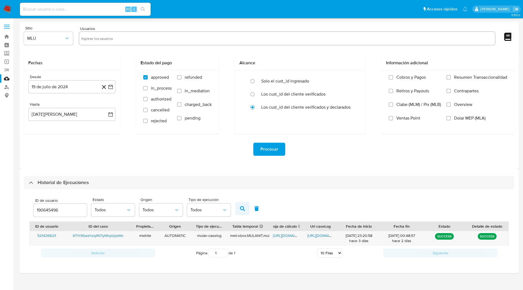
click at [243, 208] on icon "button" at bounding box center [242, 208] width 5 height 5
click at [287, 236] on span "https://docs.google.com/spreadsheets/d/1fn9XNTnN22D3cENF5EFkSEVoBPq3XZFjFvsN7rO…" at bounding box center [292, 235] width 38 height 5
click at [316, 239] on div "https://docs.google.com/document/d/1extPEVAoBzpwZRX9KeG_D-OjbBkX-lCFTkMP2g7uAuY…" at bounding box center [320, 238] width 34 height 14
click at [321, 235] on span "https://docs.google.com/document/d/1extPEVAoBzpwZRX9KeG_D-OjbBkX-lCFTkMP2g7uAuY…" at bounding box center [326, 235] width 38 height 5
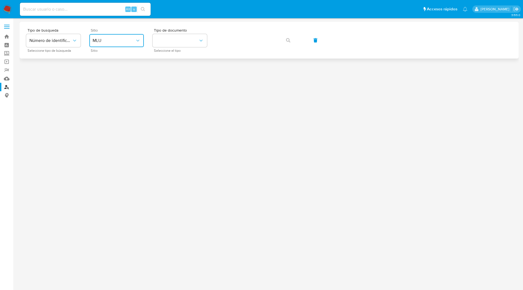
click at [124, 41] on span "MLU" at bounding box center [114, 40] width 43 height 5
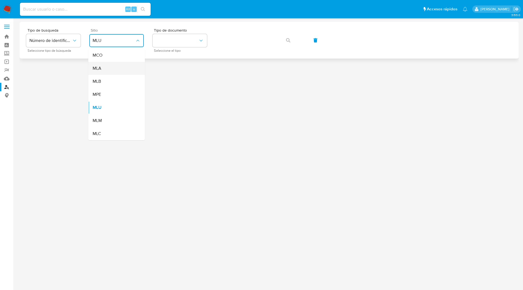
click at [113, 66] on div "MLA" at bounding box center [115, 68] width 45 height 13
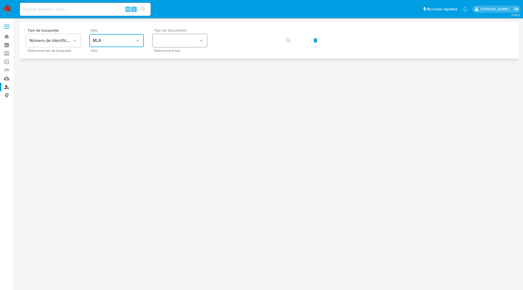
click at [182, 46] on button "identificationType" at bounding box center [180, 40] width 54 height 13
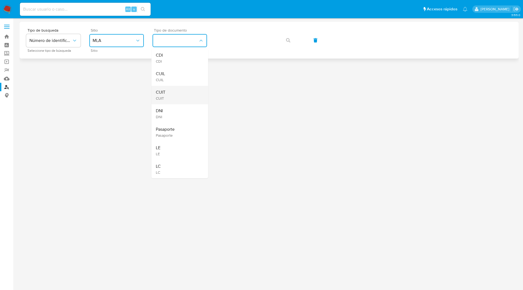
click at [170, 86] on div "CUIT CUIT" at bounding box center [178, 95] width 45 height 19
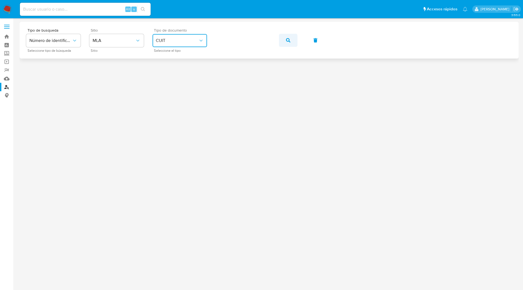
click at [284, 41] on button "button" at bounding box center [288, 40] width 19 height 13
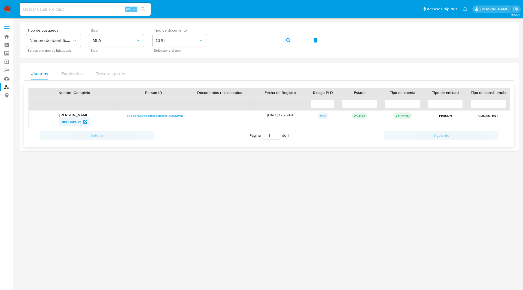
click at [74, 122] on span "468068021" at bounding box center [71, 121] width 19 height 9
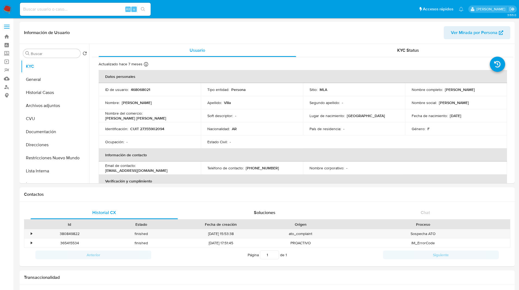
select select "10"
click at [219, 30] on header "Información de Usuario Ver Mirada por Persona" at bounding box center [267, 32] width 486 height 13
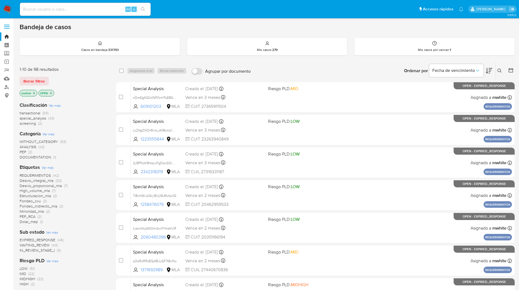
click at [369, 22] on div "3.155.0" at bounding box center [267, 224] width 495 height 405
click at [498, 71] on icon at bounding box center [499, 71] width 4 height 4
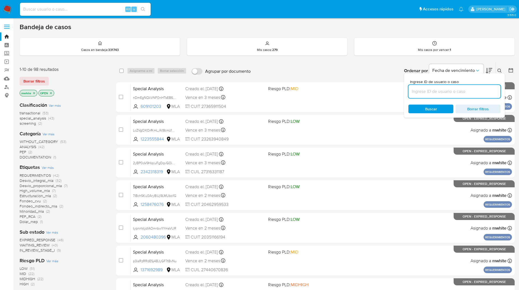
click at [451, 91] on input at bounding box center [454, 91] width 92 height 7
type input "QoEu8VKMO4Hi2lzeKg6N4qzB"
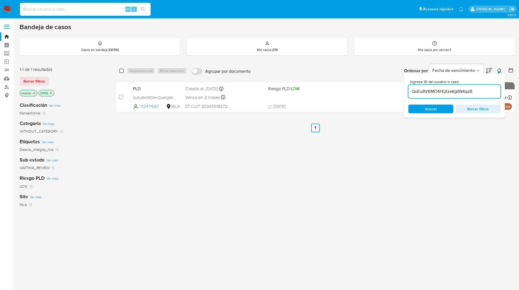
click at [122, 71] on input "checkbox" at bounding box center [121, 71] width 4 height 4
checkbox input "true"
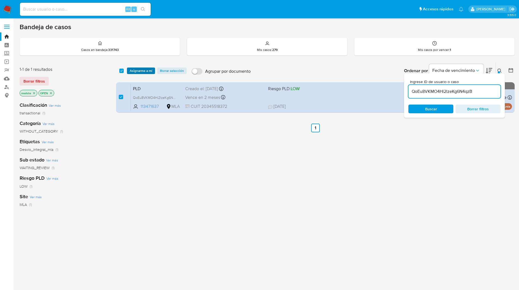
click at [138, 70] on span "Asignarme a mí" at bounding box center [141, 70] width 23 height 5
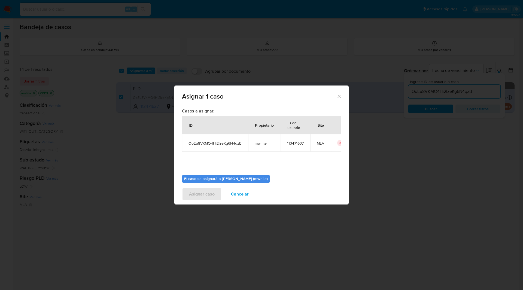
click at [260, 142] on span "mwhite" at bounding box center [264, 143] width 19 height 5
copy span "mwhite"
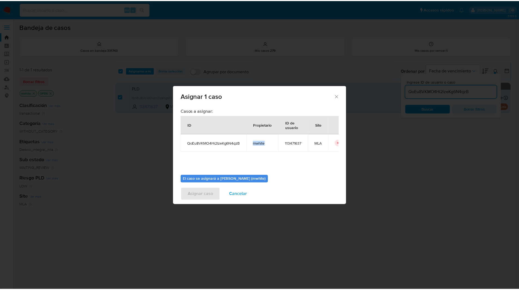
scroll to position [28, 0]
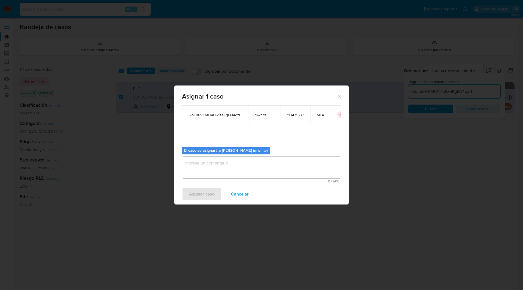
click at [221, 165] on textarea "assign-modal" at bounding box center [261, 168] width 159 height 22
paste textarea "mwhite"
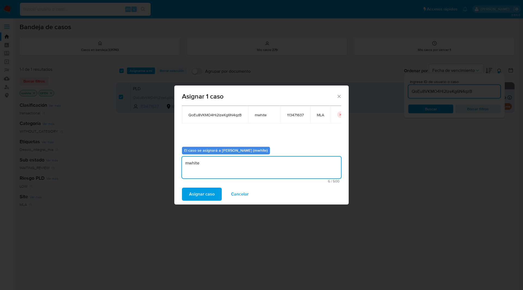
type textarea "mwhite"
click at [208, 187] on div "Asignar caso Cancelar" at bounding box center [261, 194] width 174 height 21
click at [206, 190] on span "Asignar caso" at bounding box center [202, 194] width 26 height 12
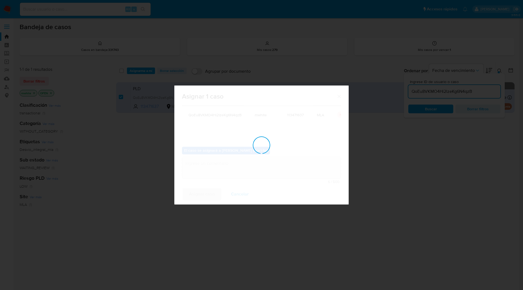
checkbox input "false"
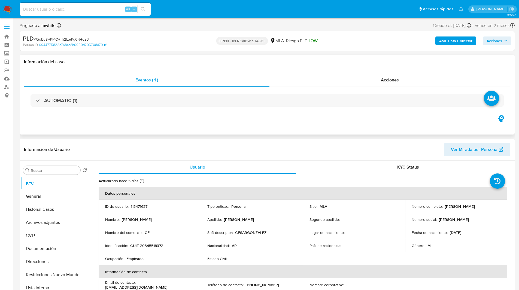
select select "10"
click at [333, 122] on div "Eventos ( 1 ) Acciones AUTOMATIC (1)" at bounding box center [267, 101] width 495 height 65
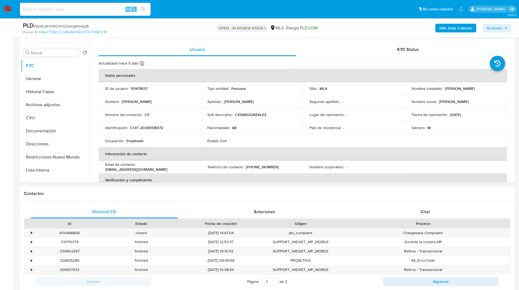
scroll to position [99, 0]
click at [417, 211] on div "Chat" at bounding box center [424, 211] width 147 height 13
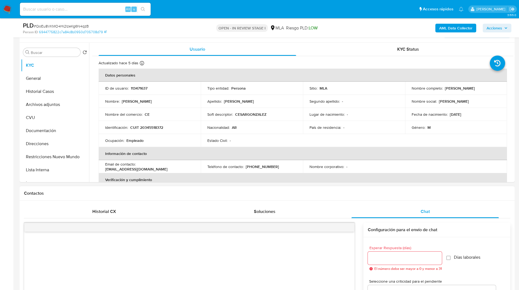
click at [366, 191] on h1 "Contactos" at bounding box center [267, 193] width 486 height 5
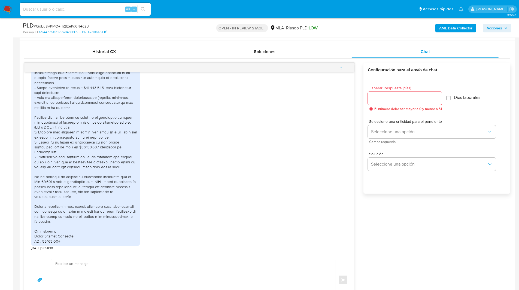
scroll to position [259, 0]
click at [110, 266] on textarea at bounding box center [191, 280] width 273 height 42
paste textarea "Hola, Esperamos que te encuentres muy bien. Te consultamos si tuviste oportunid…"
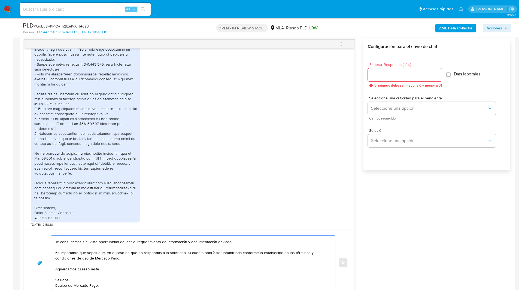
scroll to position [0, 0]
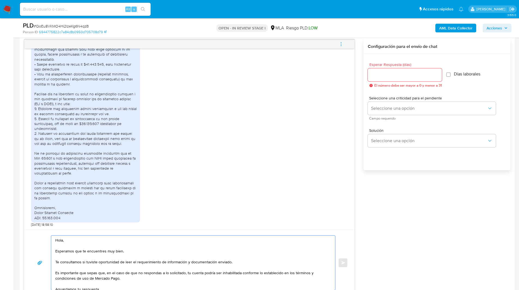
drag, startPoint x: 61, startPoint y: 262, endPoint x: 237, endPoint y: 260, distance: 175.5
click at [237, 260] on textarea "Hola, Esperamos que te encuentres muy bien. Te consultamos si tuviste oportunid…" at bounding box center [191, 263] width 273 height 54
click at [318, 269] on textarea "Hola, Esperamos que te encuentres muy bien. Te agradecemos el envío de la docum…" at bounding box center [191, 263] width 273 height 54
click at [311, 260] on textarea "Hola, Esperamos que te encuentres muy bien. Te agradecemos el envío de la docum…" at bounding box center [191, 263] width 273 height 54
paste textarea "Monnet Pagos En Linea Srl - 30717080439"
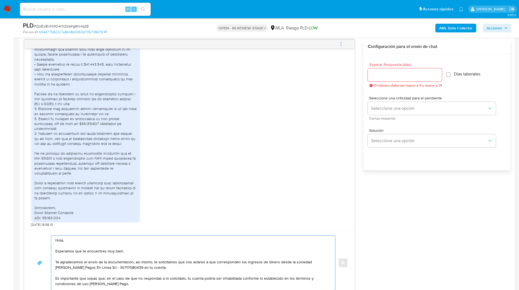
type textarea "Hola, Esperamos que te encuentres muy bien. Te agradecemos el envío de la docum…"
click at [398, 77] on input "Esperar Respuesta (días)" at bounding box center [405, 74] width 74 height 7
type input "1"
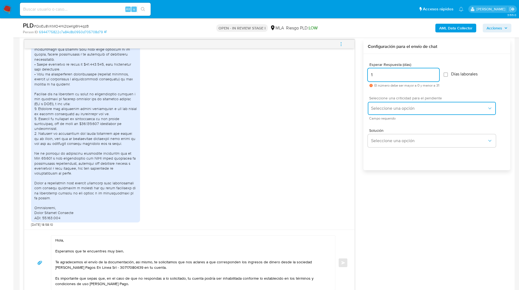
click at [402, 114] on button "Seleccione una opción" at bounding box center [432, 108] width 128 height 13
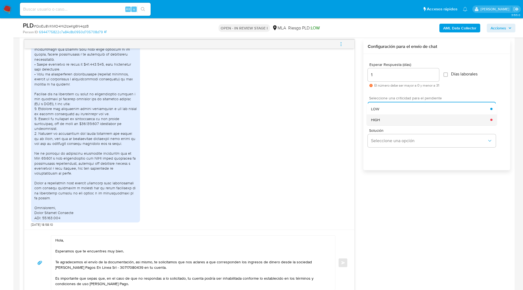
click at [390, 119] on div "HIGH" at bounding box center [430, 119] width 119 height 11
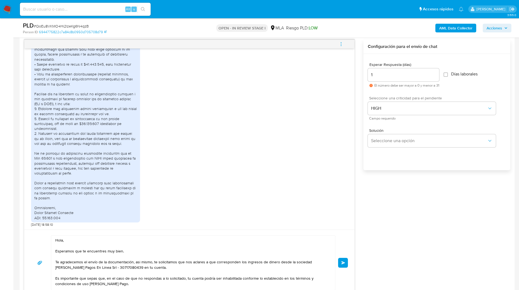
click at [348, 259] on div "Hola, Esperamos que te encuentres muy bien. Te agradecemos el envío de la docum…" at bounding box center [189, 263] width 330 height 66
click at [345, 259] on button "Enviar" at bounding box center [343, 263] width 10 height 10
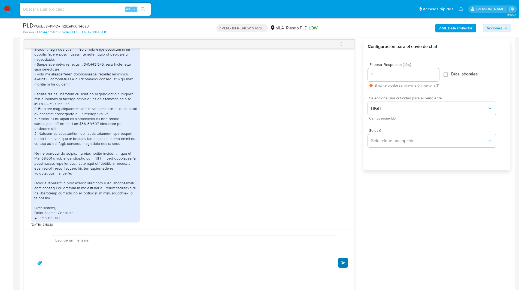
scroll to position [628, 0]
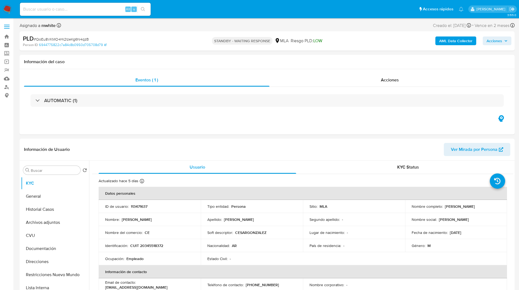
select select "10"
click at [301, 123] on div "Eventos ( 1 ) Acciones AUTOMATIC (1)" at bounding box center [267, 101] width 495 height 65
click at [90, 10] on input at bounding box center [85, 9] width 131 height 7
paste input "67Yr9Swzhsq4N7yMnpizpsWs"
type input "67Yr9Swzhsq4N7yMnpizpsWs"
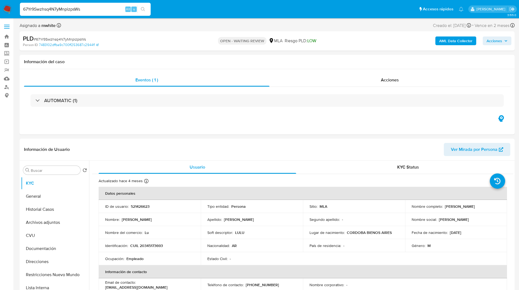
select select "10"
click at [142, 206] on p "521426623" at bounding box center [140, 206] width 19 height 5
copy p "521426623"
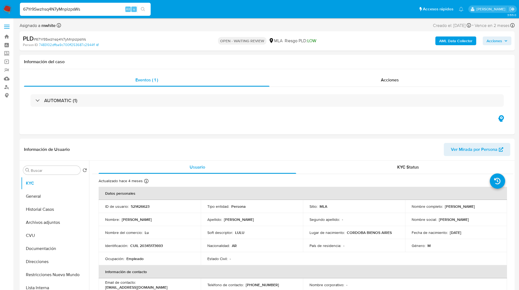
click at [188, 46] on div "OPEN - WAITING REVIEW MLA [PERSON_NAME] PLD: LOW" at bounding box center [266, 41] width 161 height 13
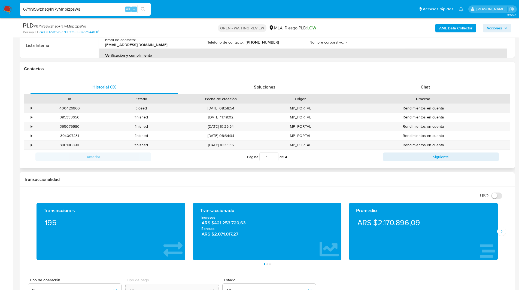
scroll to position [231, 0]
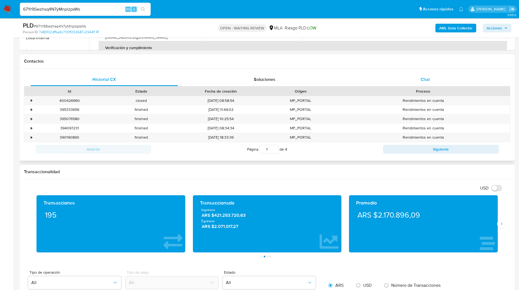
click at [446, 81] on div "Chat" at bounding box center [424, 79] width 147 height 13
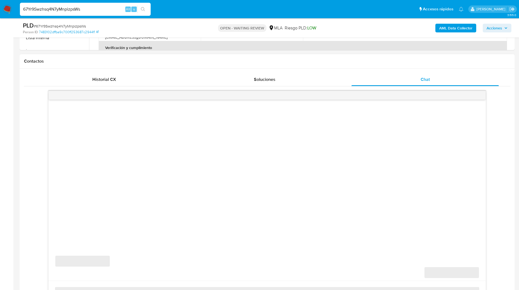
click at [394, 57] on div "Contactos" at bounding box center [267, 61] width 495 height 14
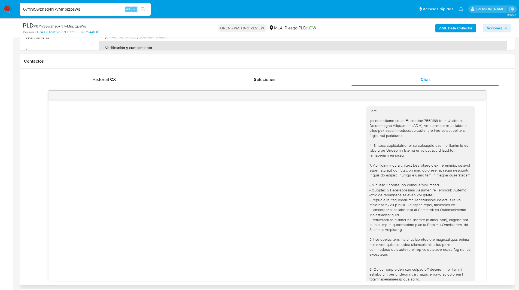
scroll to position [154, 0]
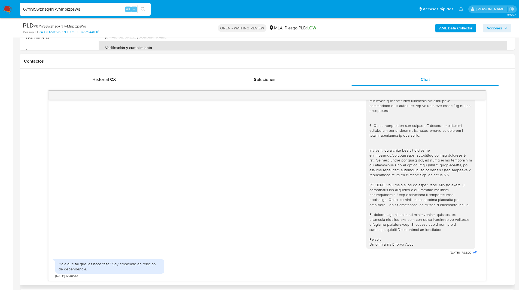
click at [38, 235] on div "[DATE] 17:31:02 Hola que tal que les hace falta? Soy empleado en relación de de…" at bounding box center [267, 186] width 486 height 190
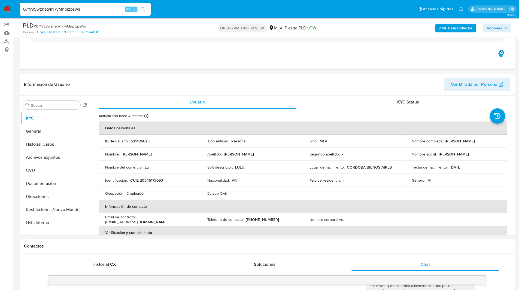
scroll to position [45, 0]
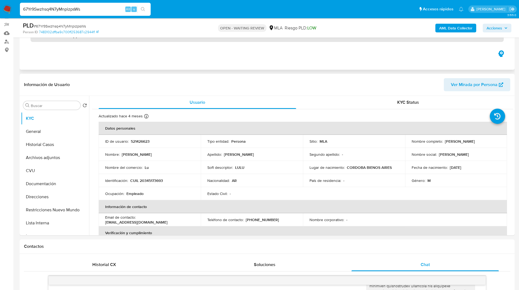
click at [163, 38] on div "AUTOMATIC (1)" at bounding box center [267, 35] width 473 height 13
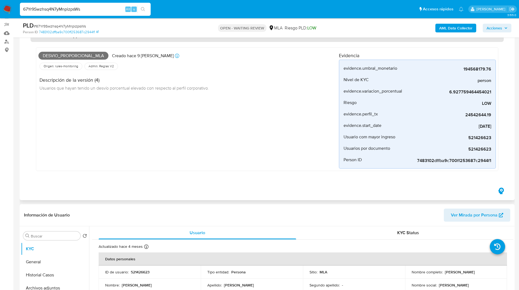
click at [117, 38] on div "AUTOMATIC (1)" at bounding box center [267, 35] width 473 height 13
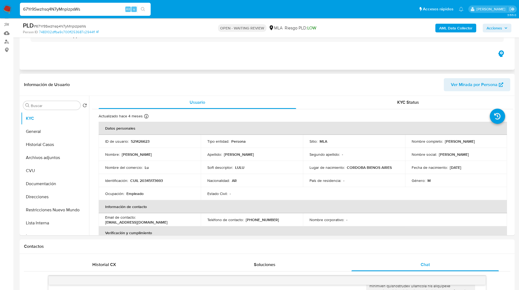
click at [144, 66] on div "Eventos ( 1 ) Acciones AUTOMATIC (1)" at bounding box center [267, 36] width 495 height 65
click at [163, 181] on p "CUIL 20345173693" at bounding box center [146, 180] width 33 height 5
copy div "Identificación : CUIL 20345173693"
drag, startPoint x: 163, startPoint y: 181, endPoint x: 156, endPoint y: 181, distance: 6.8
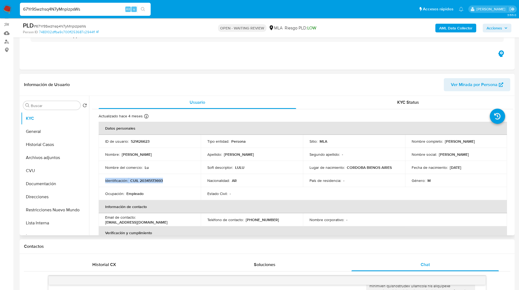
click at [156, 181] on p "CUIL 20345173693" at bounding box center [146, 180] width 33 height 5
click at [147, 179] on p "CUIL 20345173693" at bounding box center [146, 180] width 33 height 5
click at [150, 181] on p "CUIL 20345173693" at bounding box center [146, 180] width 33 height 5
copy p "20345173693"
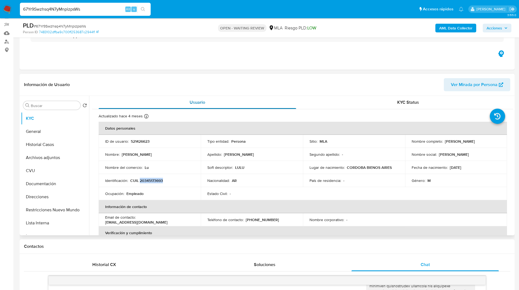
click at [236, 96] on div "Usuario" at bounding box center [198, 102] width 198 height 13
click at [226, 92] on div "Información de Usuario Ver Mirada por Persona" at bounding box center [267, 85] width 495 height 22
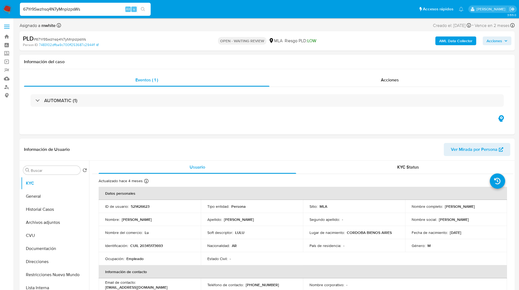
click at [330, 32] on div "PLD # 67Yr9Swzhsq4N7yMnpizpsWs Person ID 7483102dffba9c700ff253687c2944f1 OPEN …" at bounding box center [267, 40] width 495 height 19
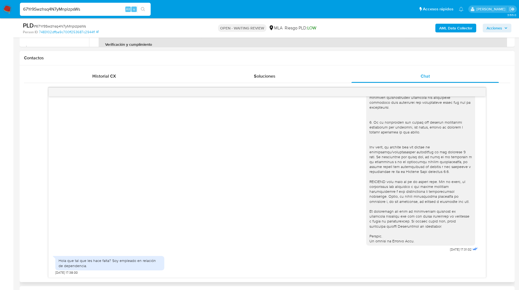
scroll to position [259, 0]
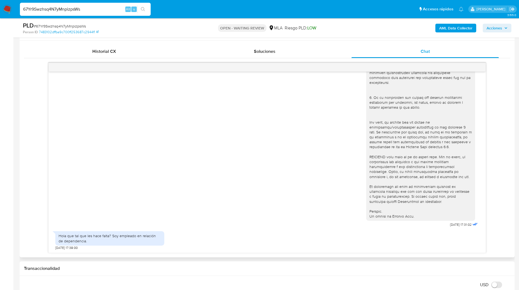
click at [503, 119] on div "18/08/2025 17:31:02 Hola que tal que les hace falta? Soy empleado en relación d…" at bounding box center [267, 158] width 486 height 190
click at [57, 7] on input "67Yr9Swzhsq4N7yMnpizpsWs" at bounding box center [85, 9] width 131 height 7
click at [4, 10] on img at bounding box center [7, 9] width 9 height 9
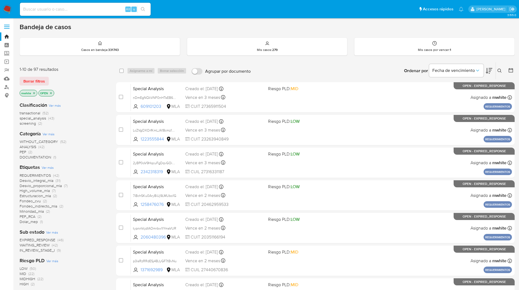
click at [501, 71] on icon at bounding box center [499, 71] width 4 height 4
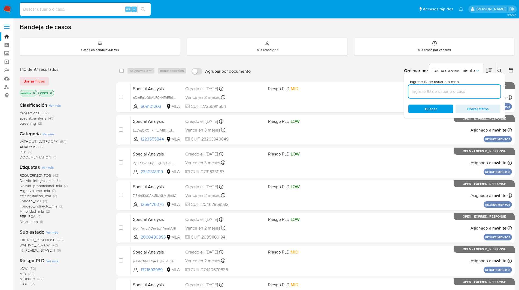
click at [459, 92] on input at bounding box center [454, 91] width 92 height 7
type input "67Yr9Swzhsq4N7yMnpizpsWs"
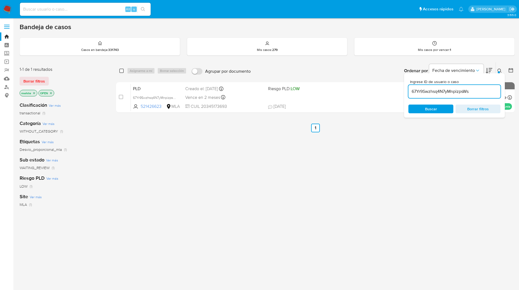
click at [122, 71] on input "checkbox" at bounding box center [121, 71] width 4 height 4
checkbox input "true"
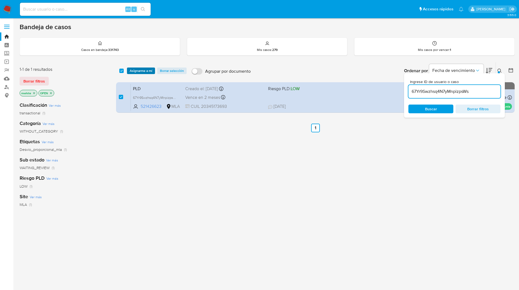
click at [153, 72] on button "Asignarme a mí" at bounding box center [141, 71] width 28 height 7
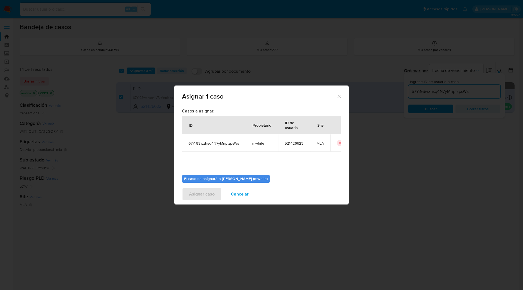
click at [255, 145] on span "mwhite" at bounding box center [261, 143] width 19 height 5
copy span "mwhite"
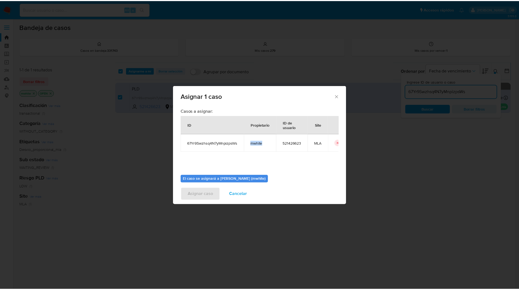
scroll to position [28, 0]
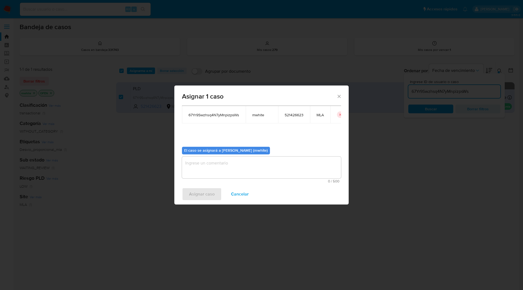
click at [214, 164] on textarea "assign-modal" at bounding box center [261, 168] width 159 height 22
paste textarea "mwhite"
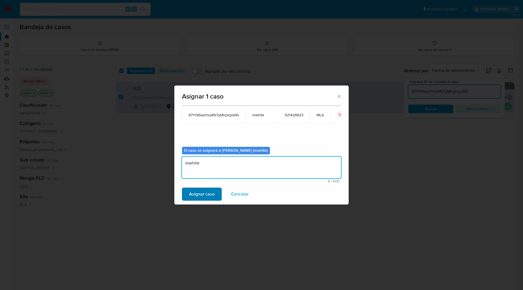
type textarea "mwhite"
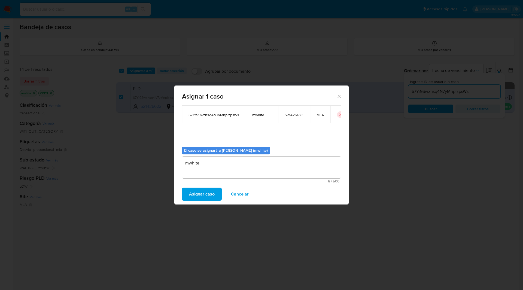
click at [205, 191] on span "Asignar caso" at bounding box center [202, 194] width 26 height 12
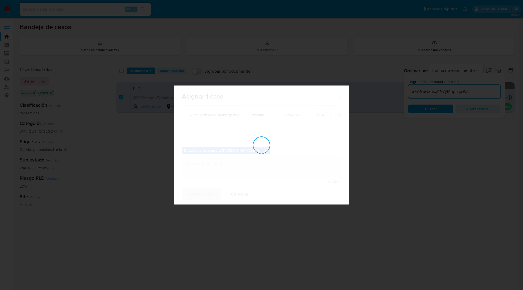
checkbox input "false"
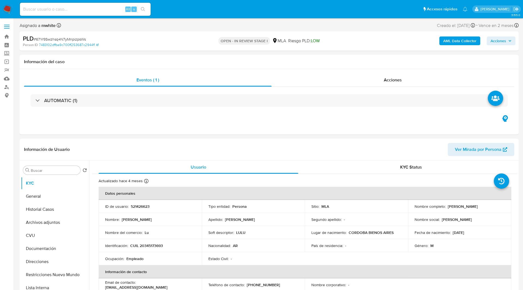
select select "10"
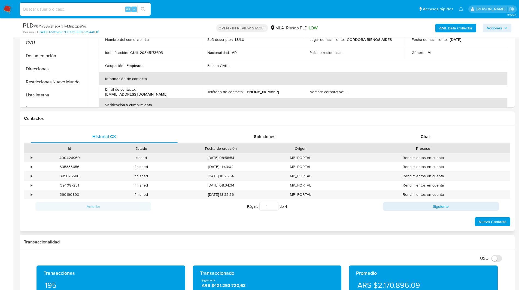
scroll to position [174, 0]
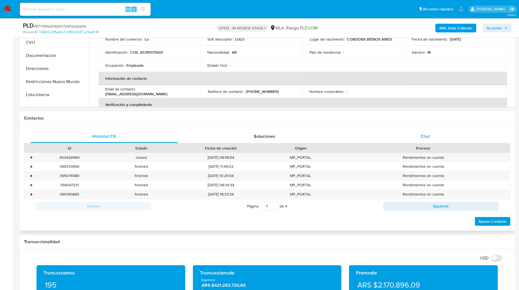
click at [428, 142] on div "Chat" at bounding box center [424, 136] width 147 height 13
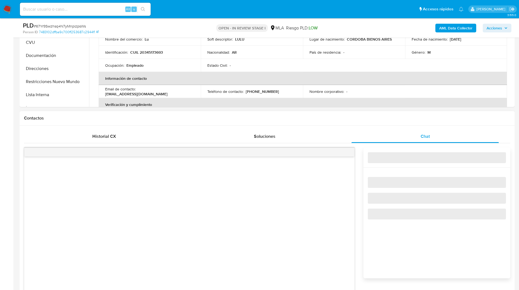
click at [365, 118] on h1 "Contactos" at bounding box center [267, 118] width 486 height 5
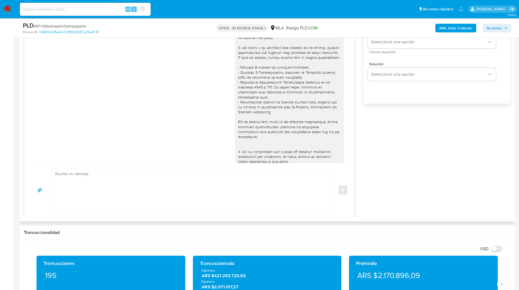
scroll to position [352, 0]
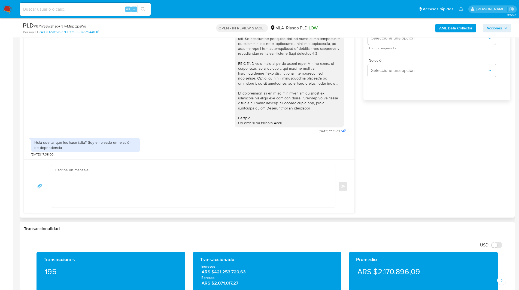
click at [220, 178] on textarea at bounding box center [191, 186] width 273 height 42
paste textarea "Hola, Esperamos que te encuentres muy bien. Te consultamos si tuviste oportunid…"
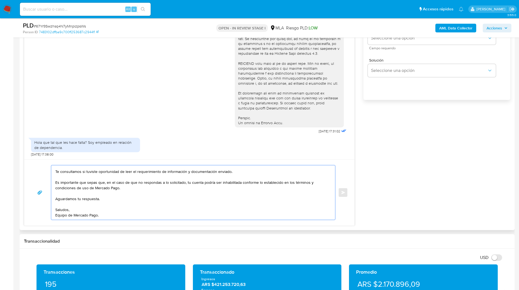
scroll to position [0, 0]
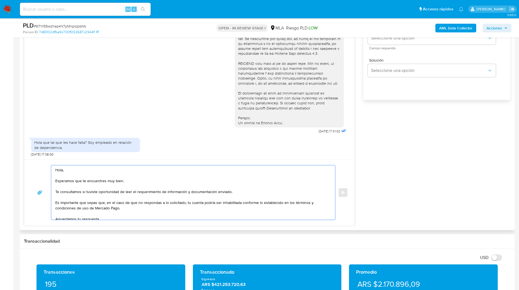
drag, startPoint x: 61, startPoint y: 192, endPoint x: 267, endPoint y: 192, distance: 205.7
click at [267, 192] on textarea "Hola, Esperamos que te encuentres muy bien. Te consultamos si tuviste oportunid…" at bounding box center [191, 192] width 273 height 54
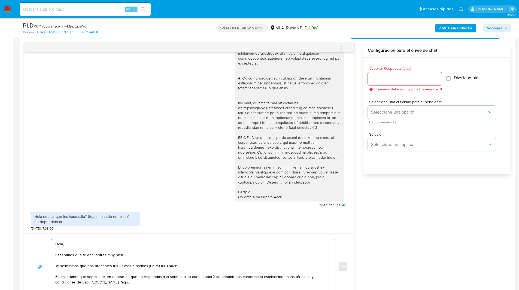
scroll to position [278, 0]
type textarea "Hola, Esperamos que te encuentres muy bien. Te solicitamos que nos presentes tu…"
click at [402, 81] on input "Esperar Respuesta (días)" at bounding box center [405, 79] width 74 height 7
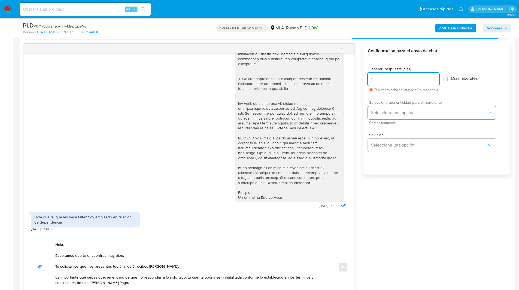
type input "1"
click at [406, 110] on span "Seleccione una opción" at bounding box center [429, 112] width 116 height 5
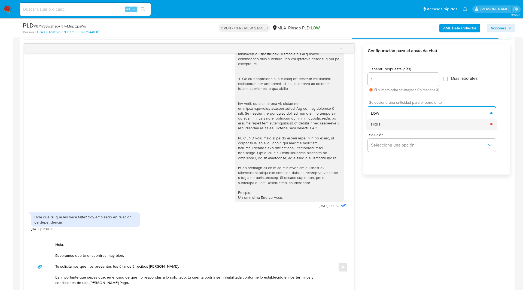
click at [386, 123] on div "HIGH" at bounding box center [430, 124] width 119 height 11
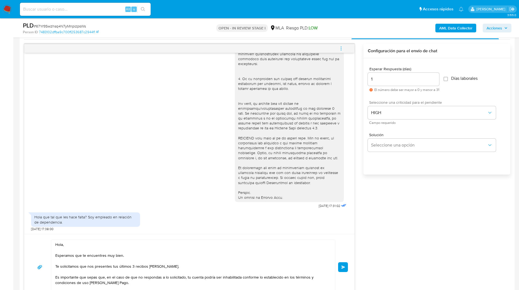
click at [341, 268] on span "Enviar" at bounding box center [343, 267] width 4 height 3
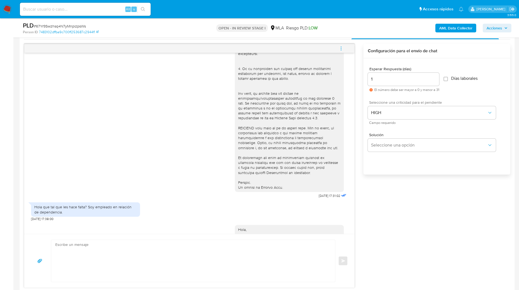
scroll to position [249, 0]
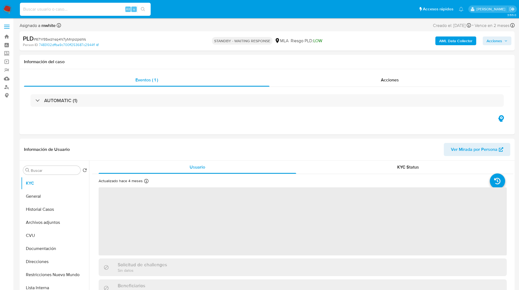
click at [122, 8] on input at bounding box center [85, 9] width 131 height 7
paste input "UrC4OUoIxpiCMvoMCnVR3wQB"
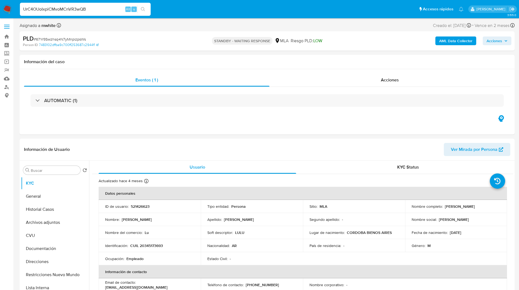
type input "UrC4OUoIxpiCMvoMCnVR3wQB"
select select "10"
click at [141, 205] on p "190645496" at bounding box center [140, 206] width 19 height 5
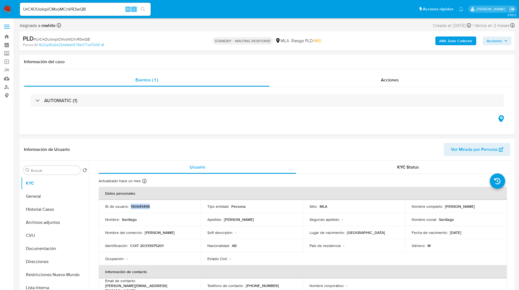
copy p "190645496"
click at [154, 244] on p "CUIT 20335975201" at bounding box center [146, 245] width 33 height 5
copy p "20335975201"
